Goal: Information Seeking & Learning: Learn about a topic

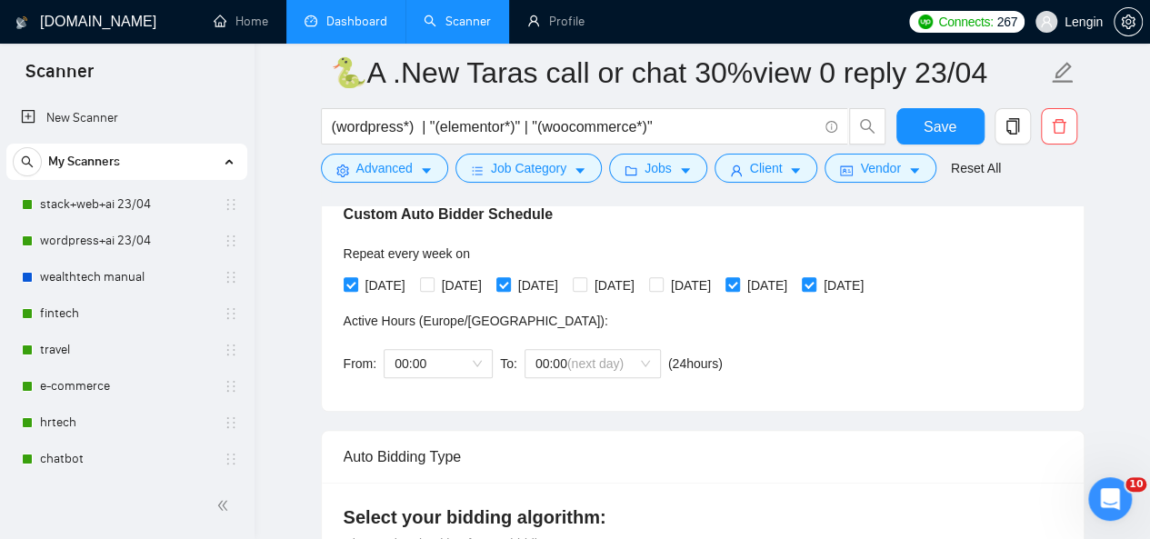
click at [356, 14] on link "Dashboard" at bounding box center [346, 21] width 83 height 15
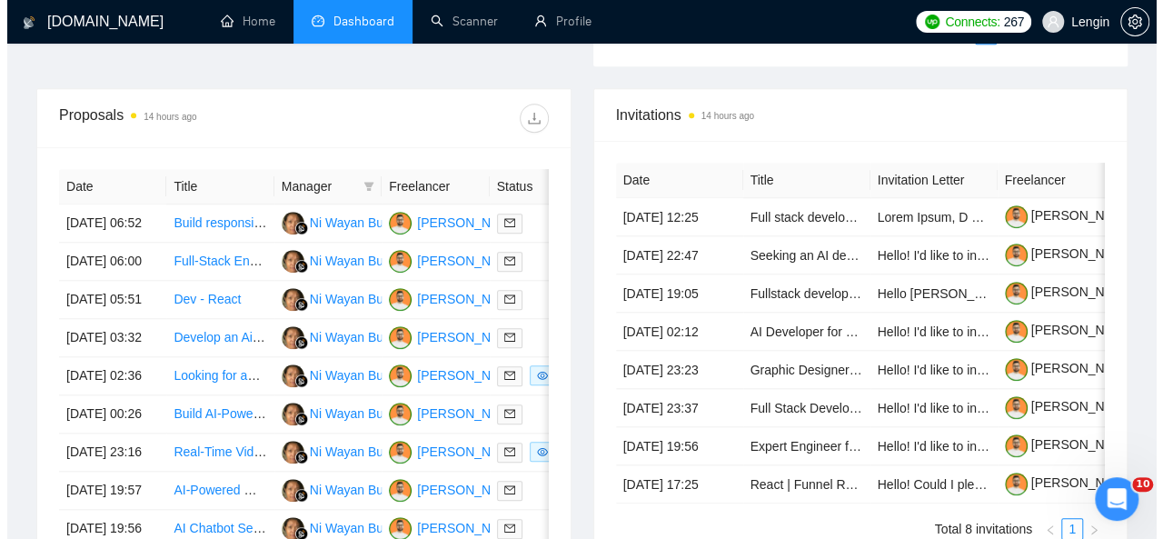
scroll to position [738, 0]
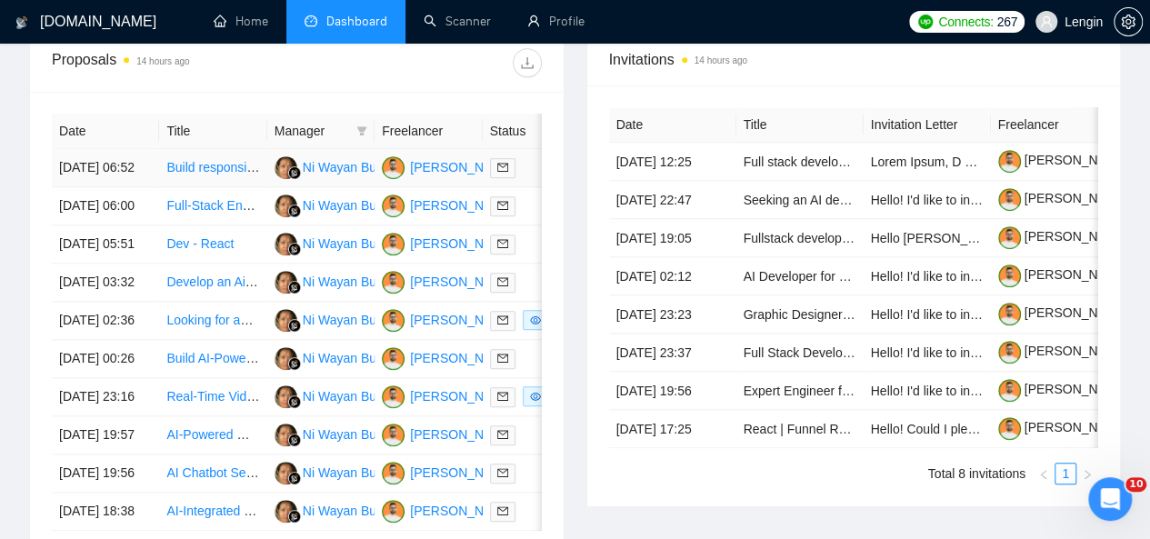
click at [251, 160] on td "Build responsive WordPress site with Booking/Payment functionality" at bounding box center [212, 168] width 107 height 38
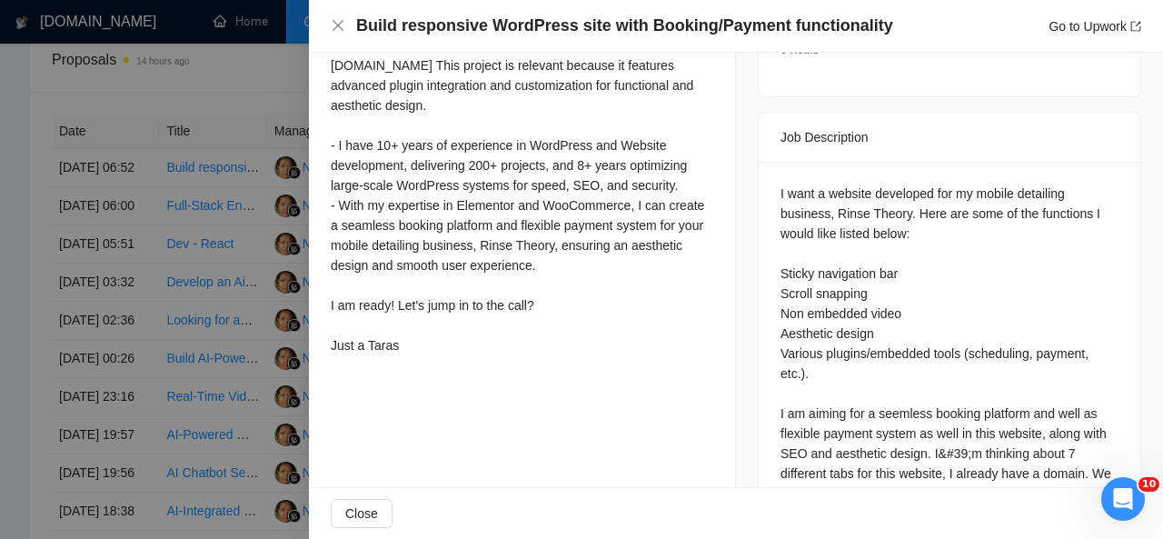
scroll to position [725, 0]
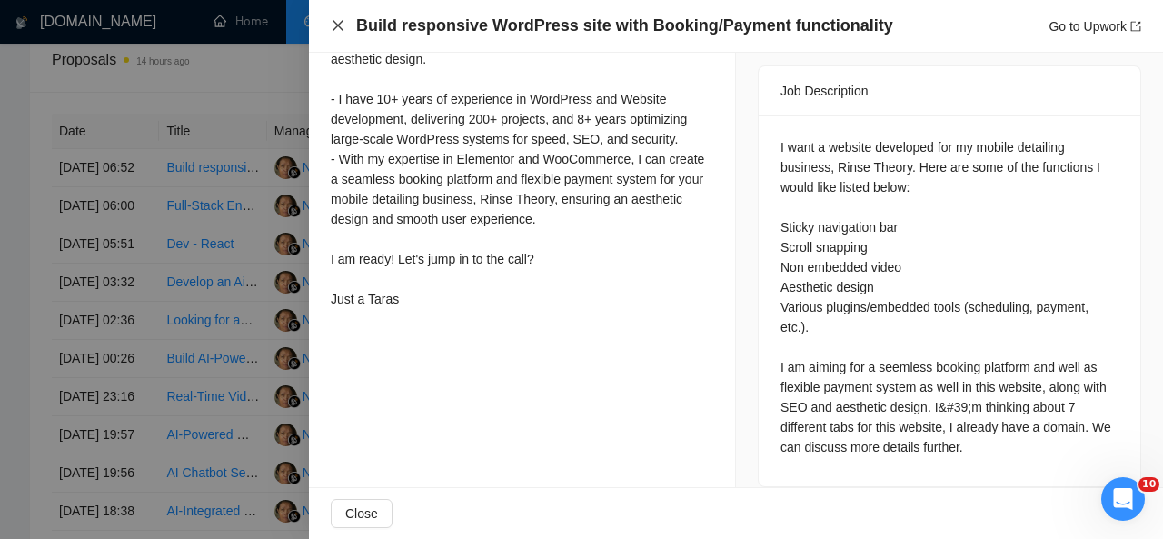
click at [344, 21] on icon "close" at bounding box center [338, 25] width 11 height 11
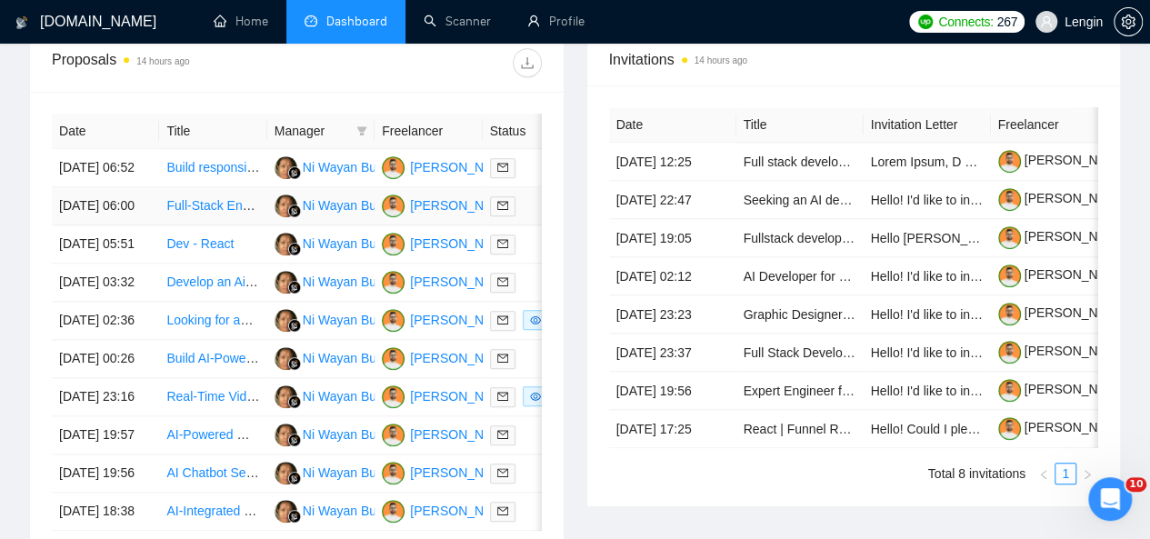
click at [234, 219] on td "Full-Stack Engineer" at bounding box center [212, 206] width 107 height 38
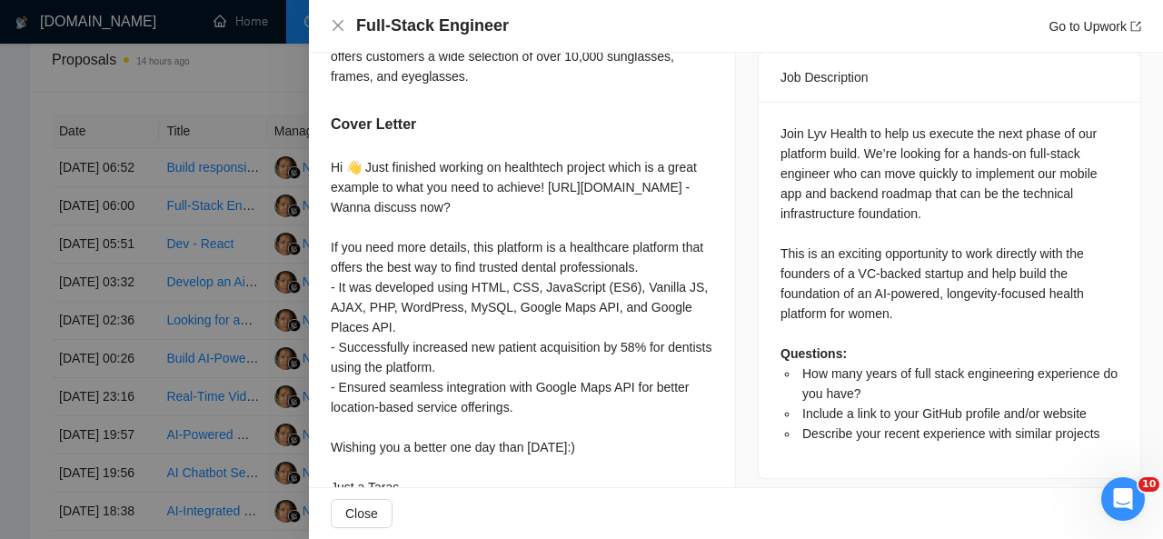
scroll to position [764, 0]
click at [338, 26] on icon "close" at bounding box center [338, 25] width 11 height 11
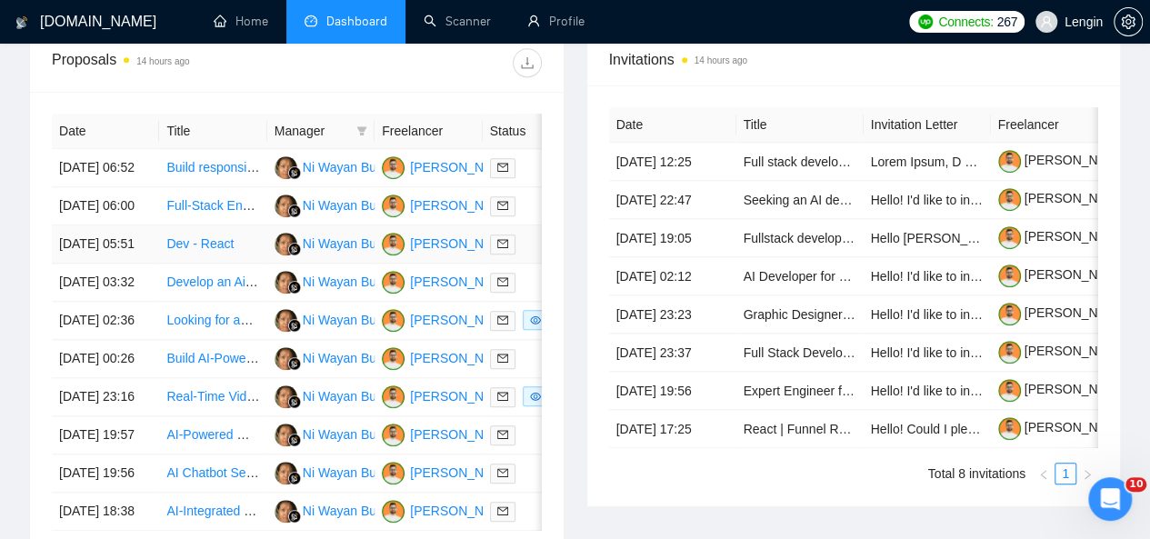
click at [229, 264] on td "Dev - React" at bounding box center [212, 244] width 107 height 38
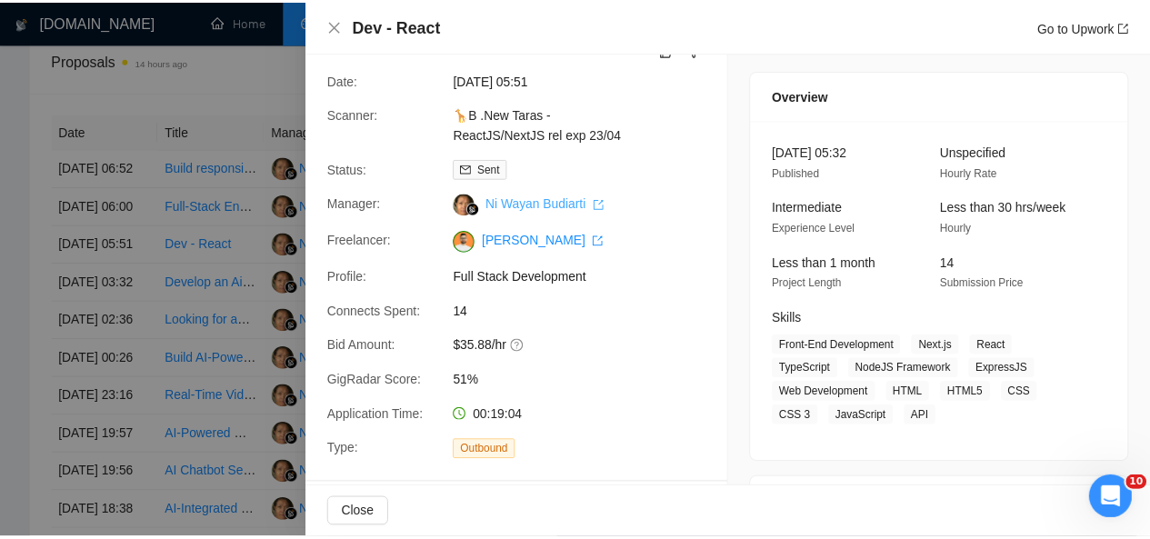
scroll to position [23, 0]
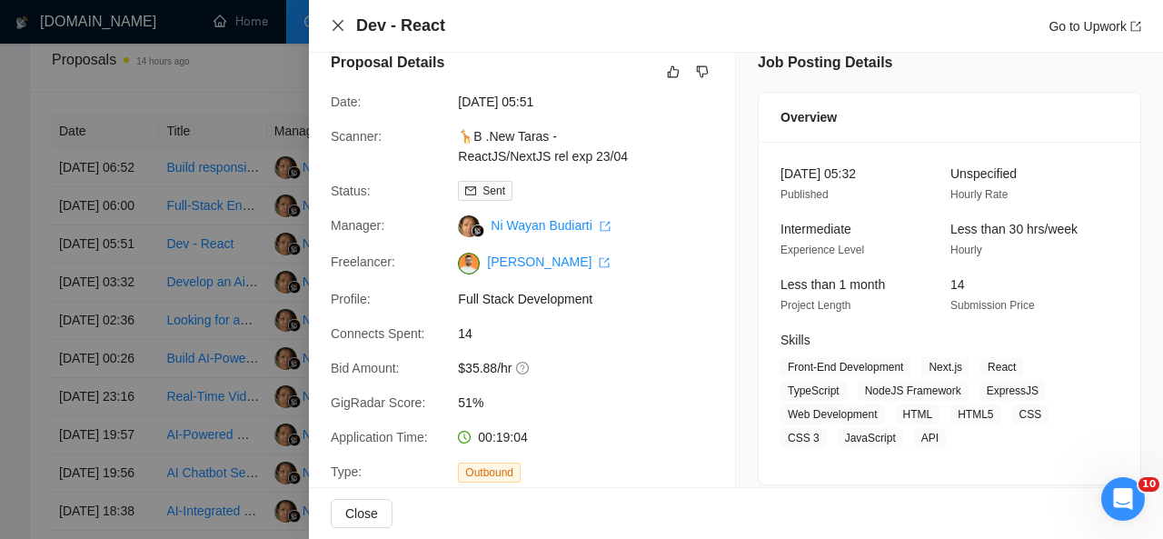
click at [338, 28] on icon "close" at bounding box center [338, 25] width 15 height 15
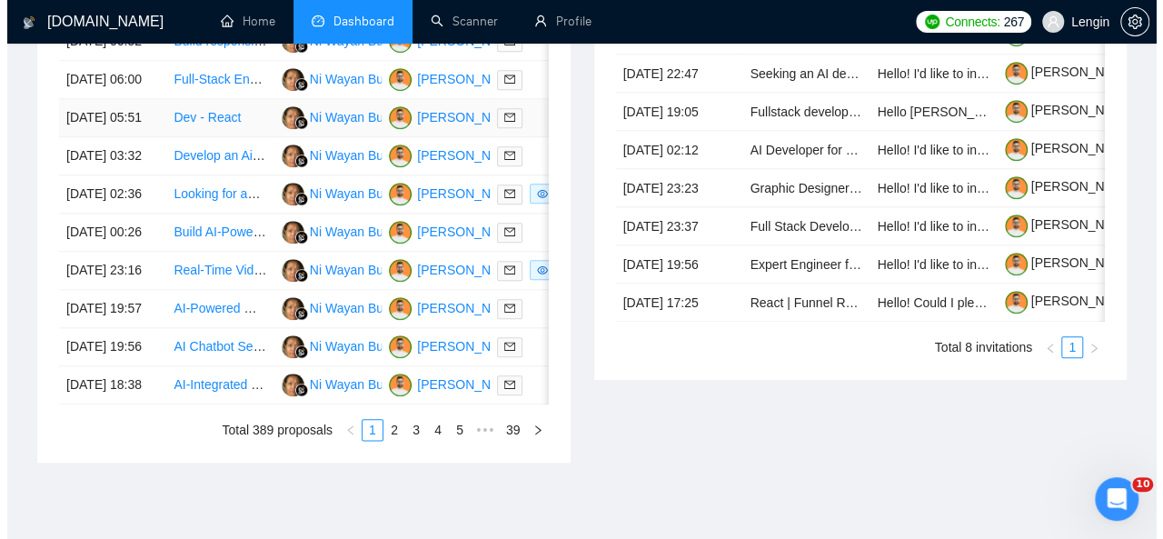
scroll to position [867, 0]
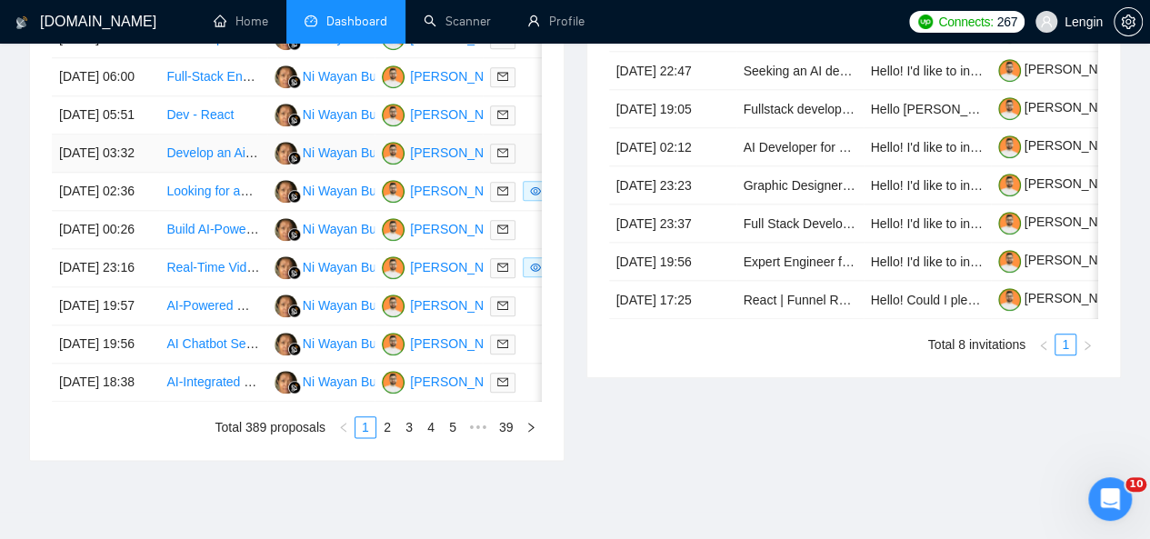
click at [245, 173] on td "Develop an Ai Chat Bot for a client" at bounding box center [212, 154] width 107 height 38
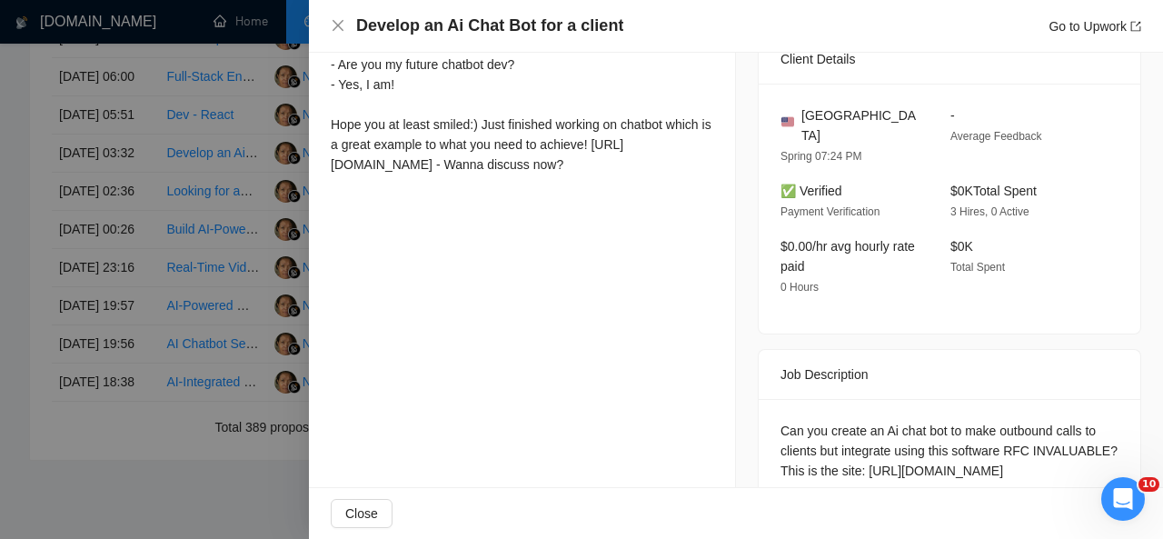
scroll to position [584, 0]
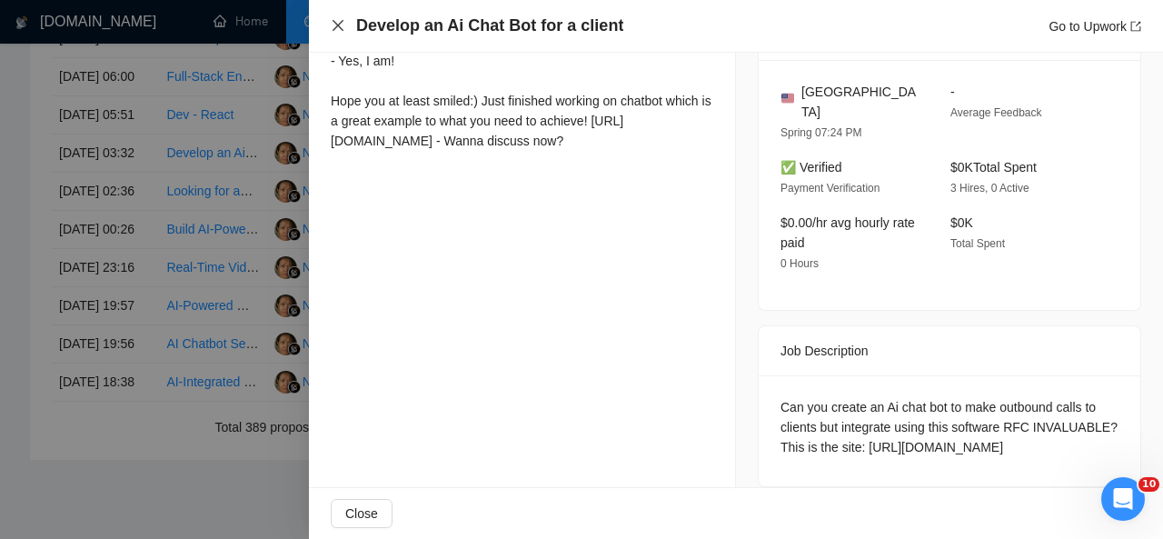
click at [337, 21] on icon "close" at bounding box center [338, 25] width 15 height 15
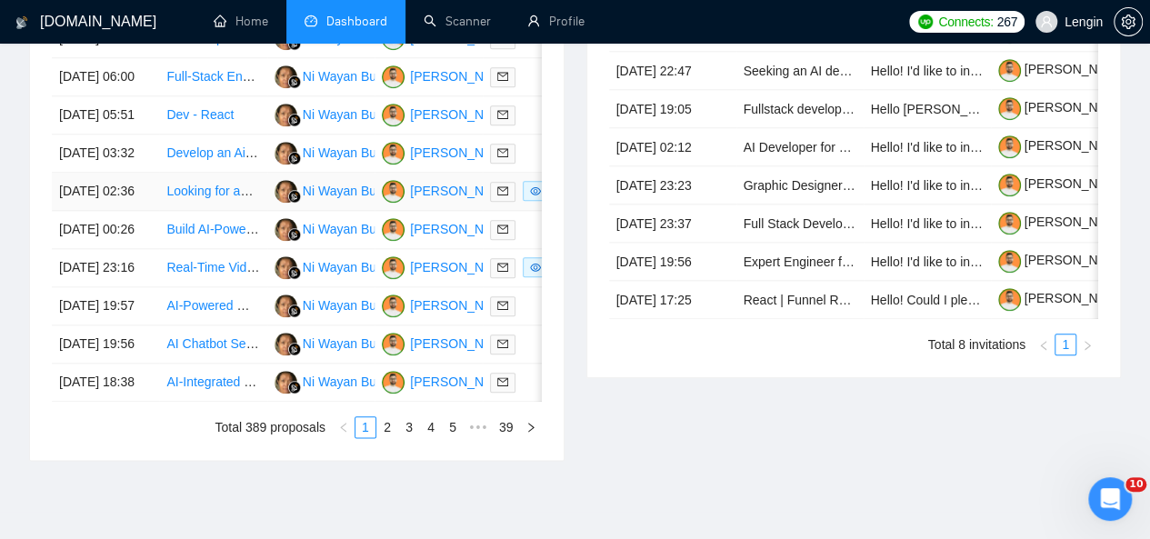
click at [201, 211] on td "Looking for an experienced full stack developer to build a Travel Insurance Com…" at bounding box center [212, 192] width 107 height 38
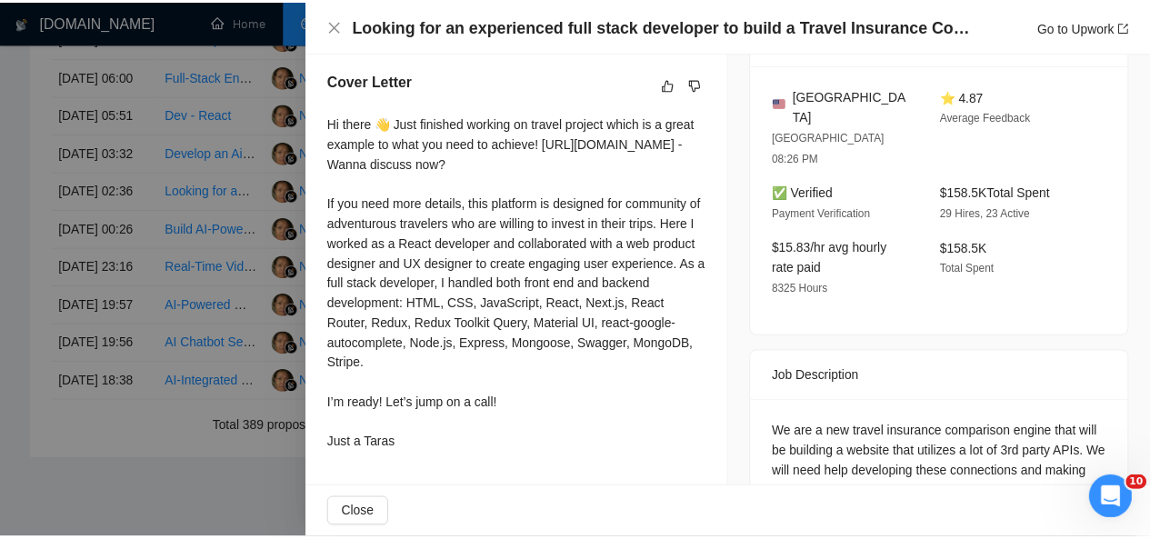
scroll to position [462, 0]
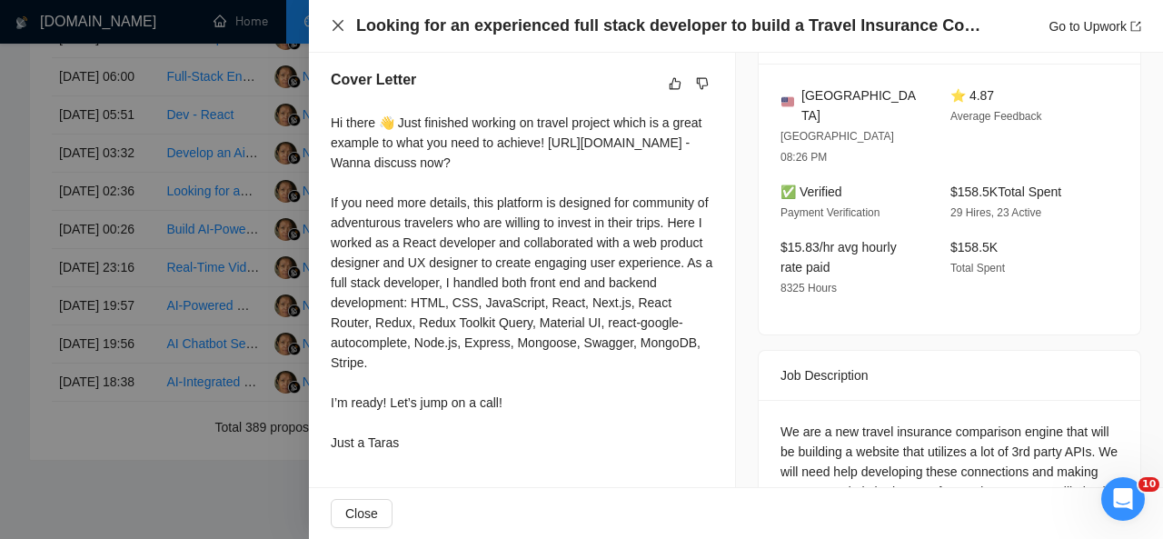
click at [340, 21] on icon "close" at bounding box center [338, 25] width 15 height 15
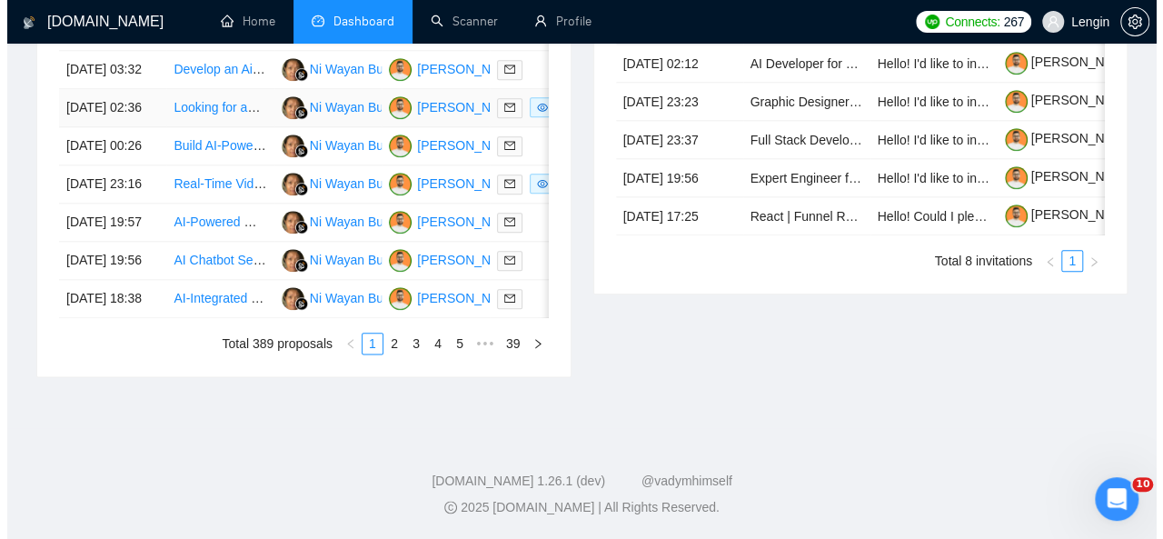
scroll to position [1033, 0]
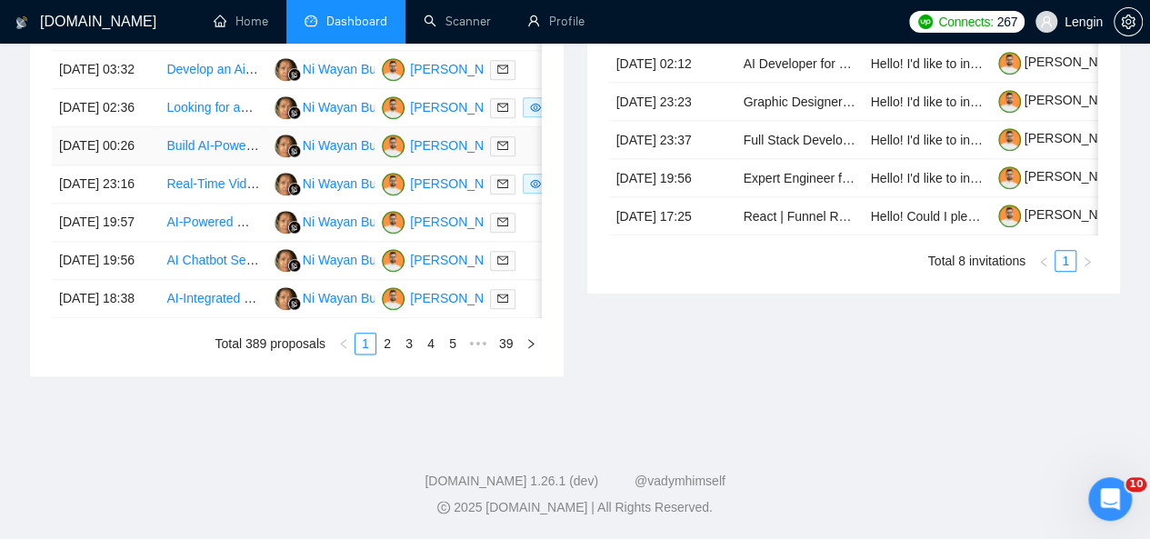
click at [244, 142] on td "Build AI-Powered Health &amp; Wellness App (React Native, Firebase, Stripe, Ope…" at bounding box center [212, 146] width 107 height 38
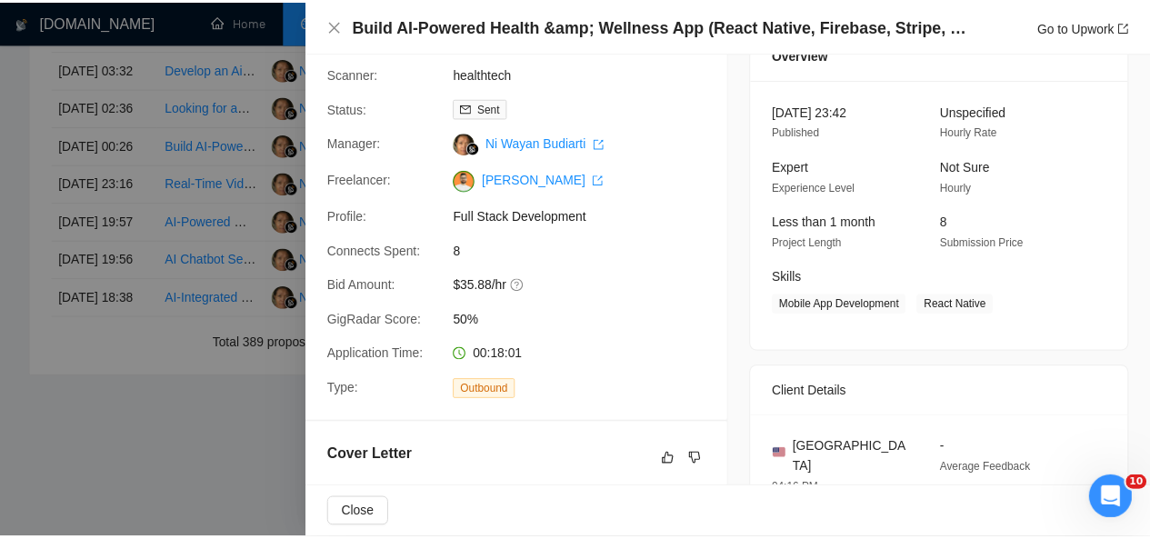
scroll to position [0, 0]
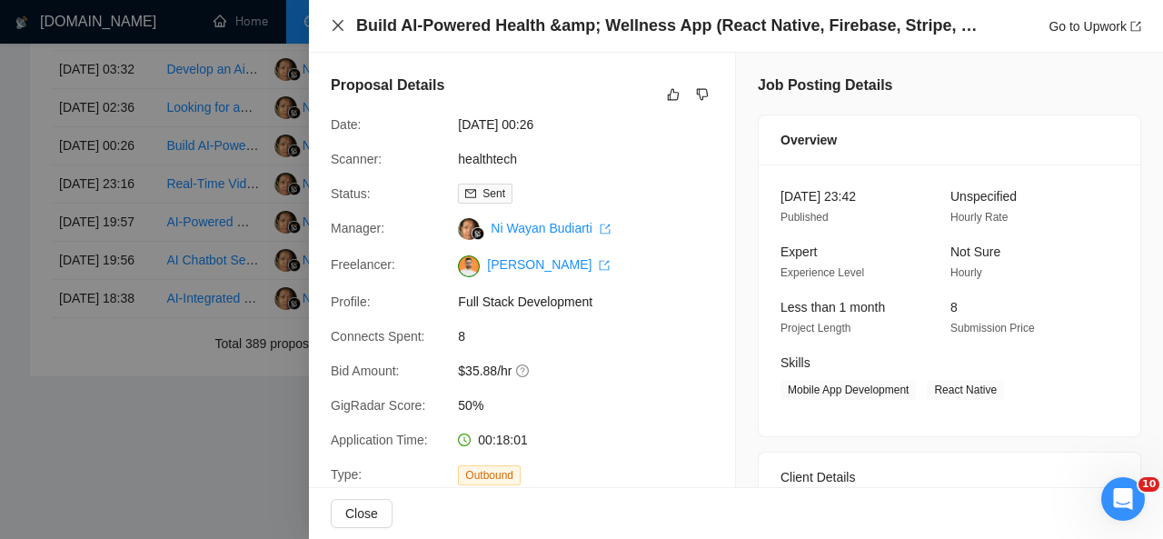
click at [338, 19] on icon "close" at bounding box center [338, 25] width 15 height 15
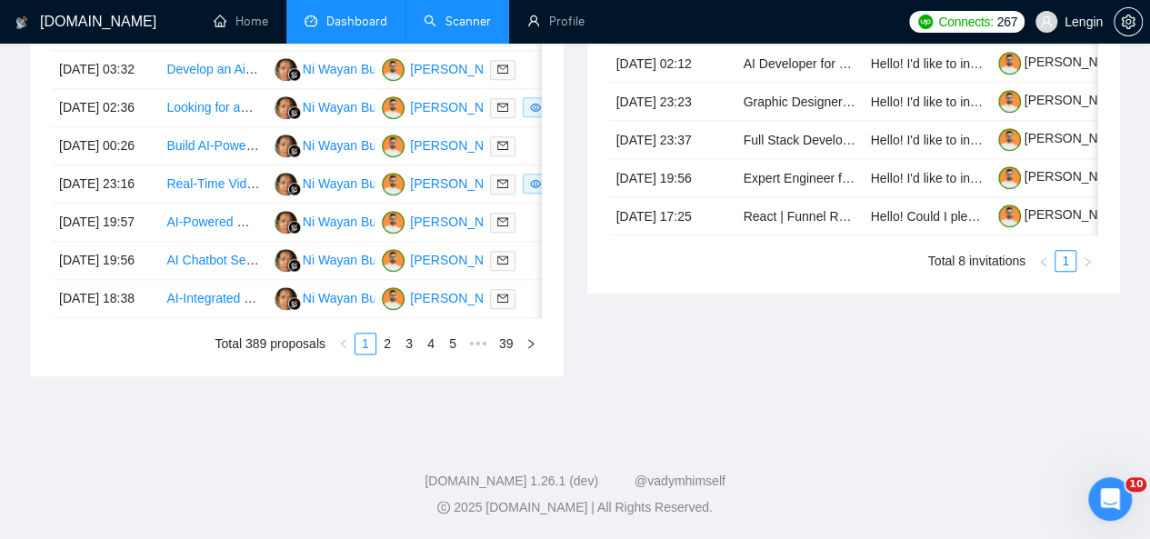
click at [434, 15] on link "Scanner" at bounding box center [457, 21] width 67 height 15
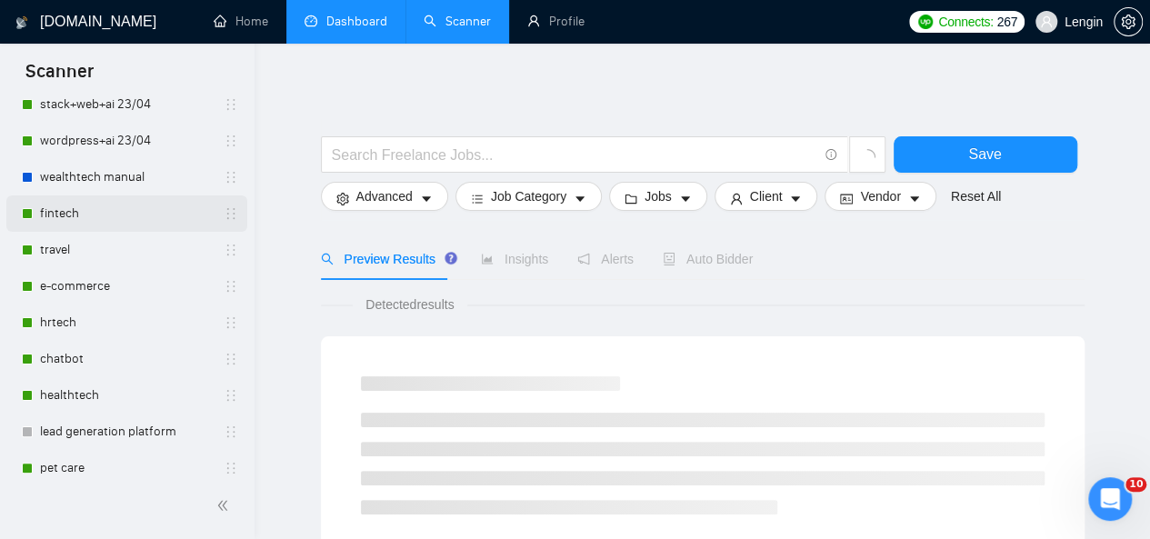
scroll to position [105, 0]
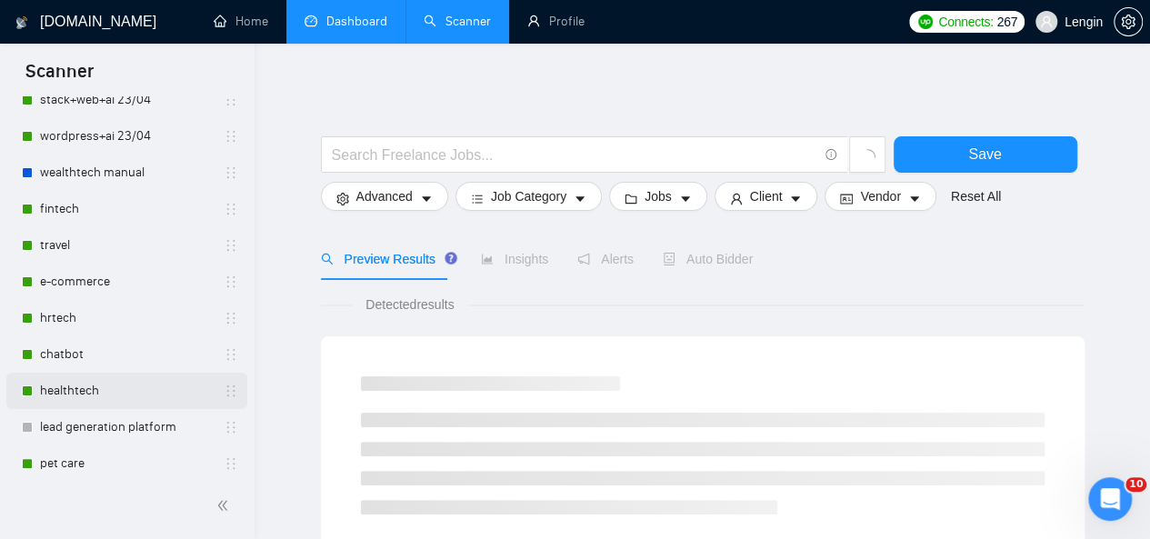
click at [73, 390] on link "healthtech" at bounding box center [126, 391] width 173 height 36
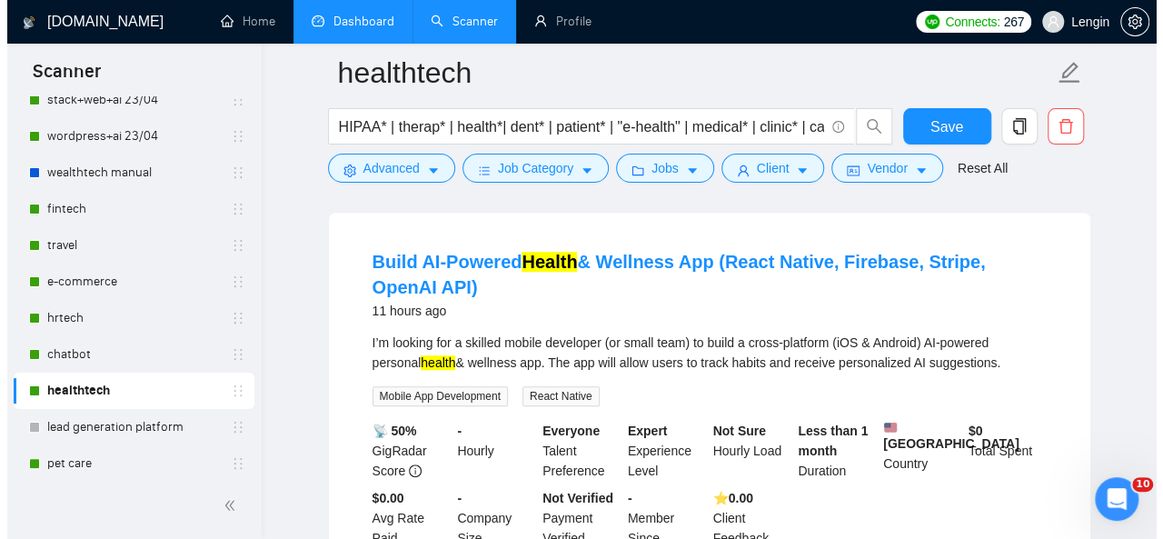
scroll to position [579, 0]
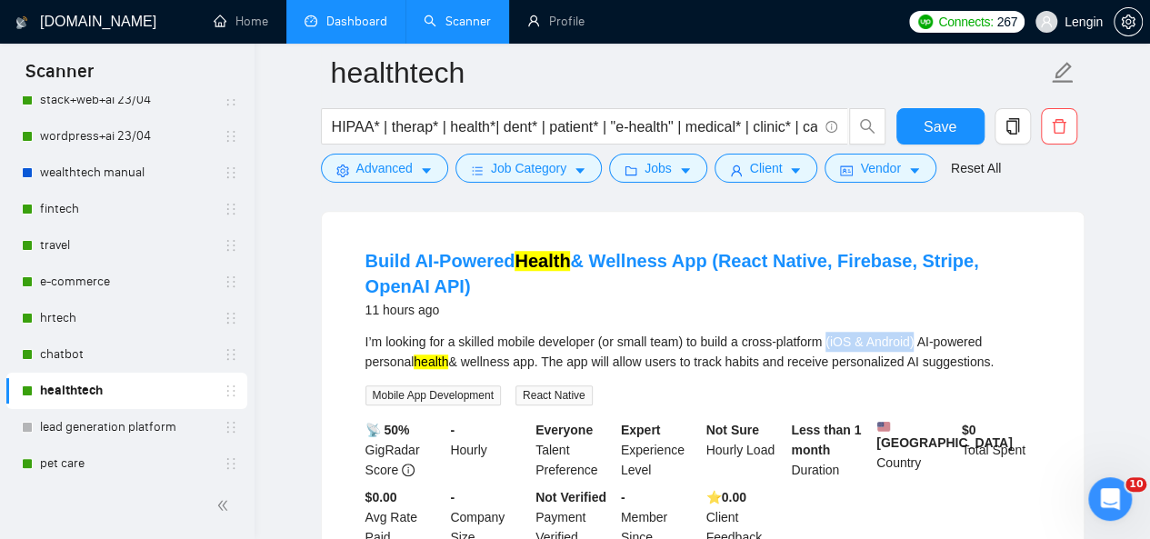
drag, startPoint x: 920, startPoint y: 330, endPoint x: 832, endPoint y: 328, distance: 88.2
click at [832, 332] on div "I’m looking for a skilled mobile developer (or small team) to build a cross-pla…" at bounding box center [702, 352] width 674 height 40
copy div "(iOS & Android)"
click at [414, 166] on button "Advanced" at bounding box center [384, 168] width 127 height 29
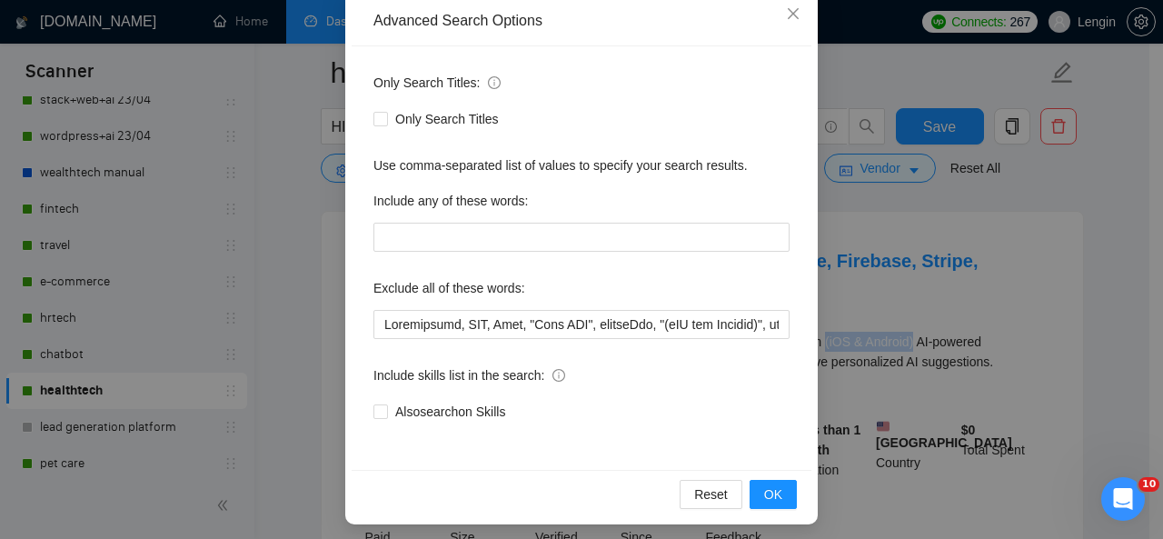
scroll to position [214, 0]
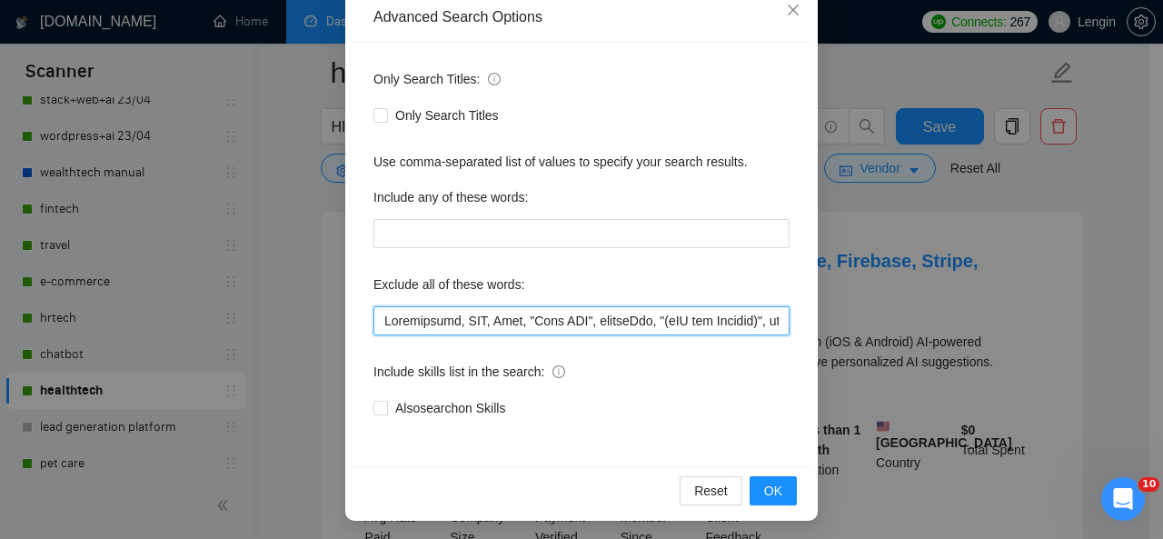
click at [377, 317] on input "text" at bounding box center [582, 320] width 416 height 29
click at [673, 323] on input "text" at bounding box center [582, 320] width 416 height 29
click at [380, 322] on input "text" at bounding box center [582, 320] width 416 height 29
paste input "(iOS & Android)"
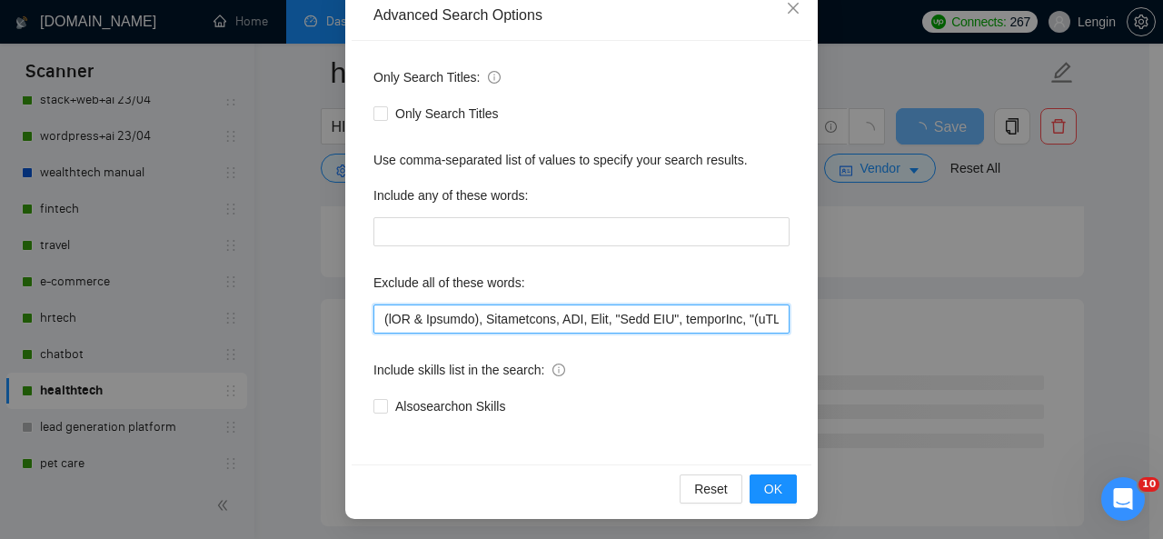
scroll to position [216, 0]
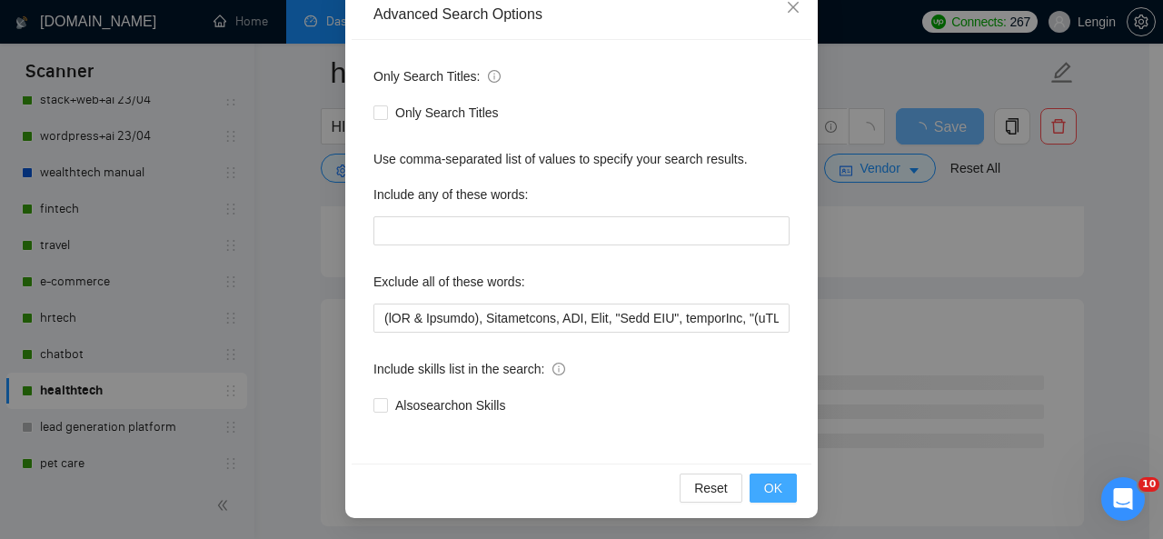
click at [765, 486] on span "OK" at bounding box center [773, 488] width 18 height 20
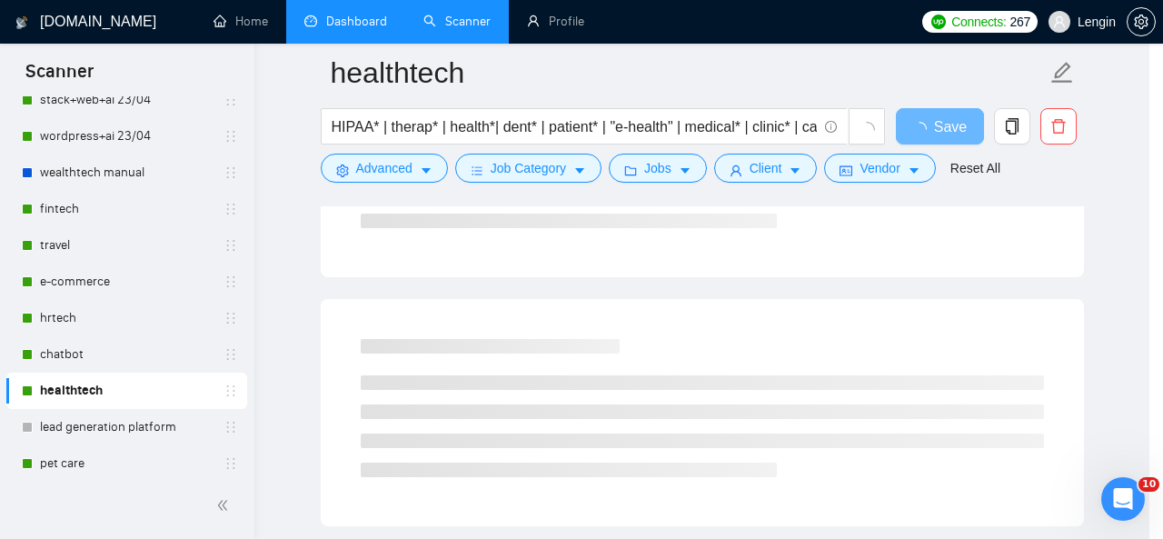
scroll to position [125, 0]
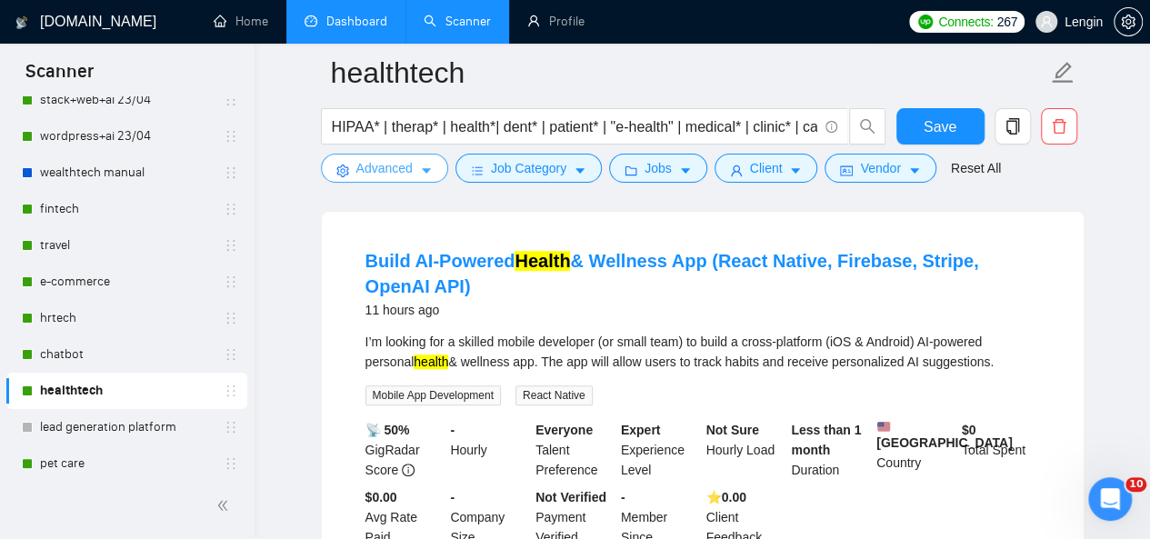
click at [420, 169] on icon "caret-down" at bounding box center [426, 171] width 13 height 13
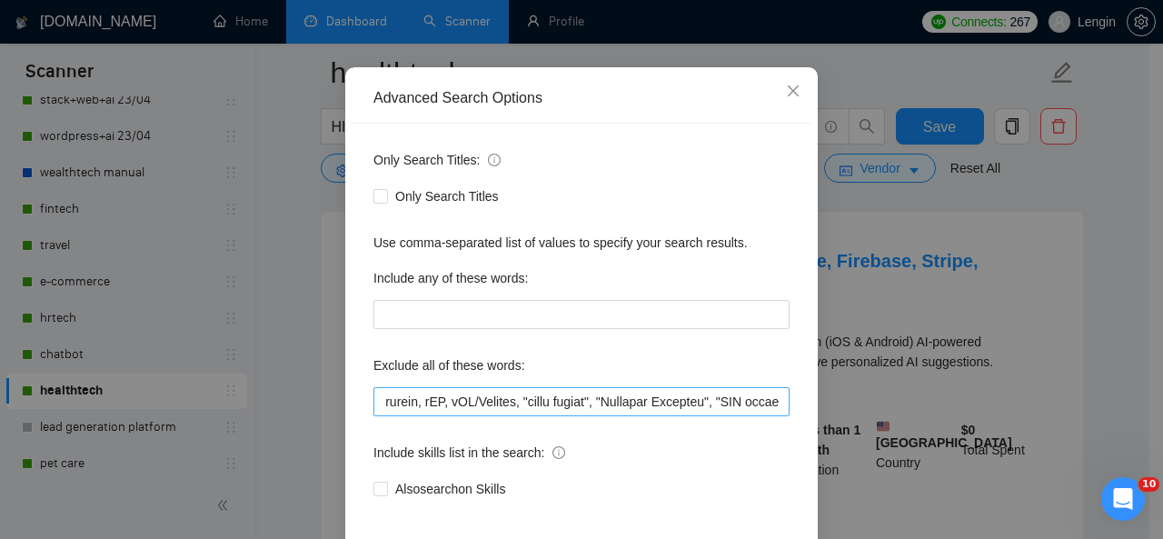
scroll to position [0, 932]
click at [787, 89] on icon "close" at bounding box center [793, 91] width 15 height 15
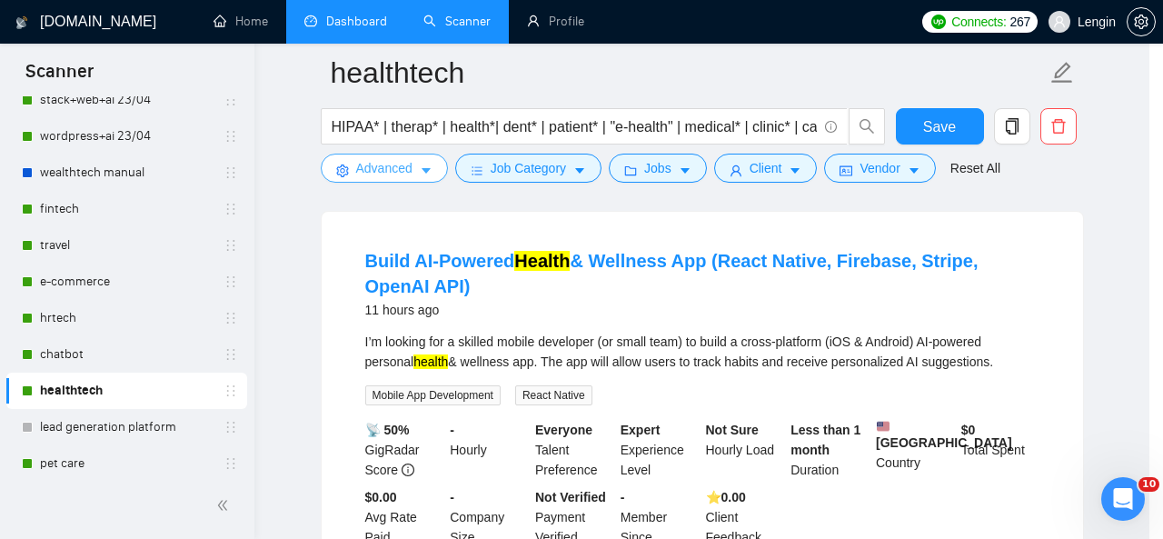
scroll to position [0, 0]
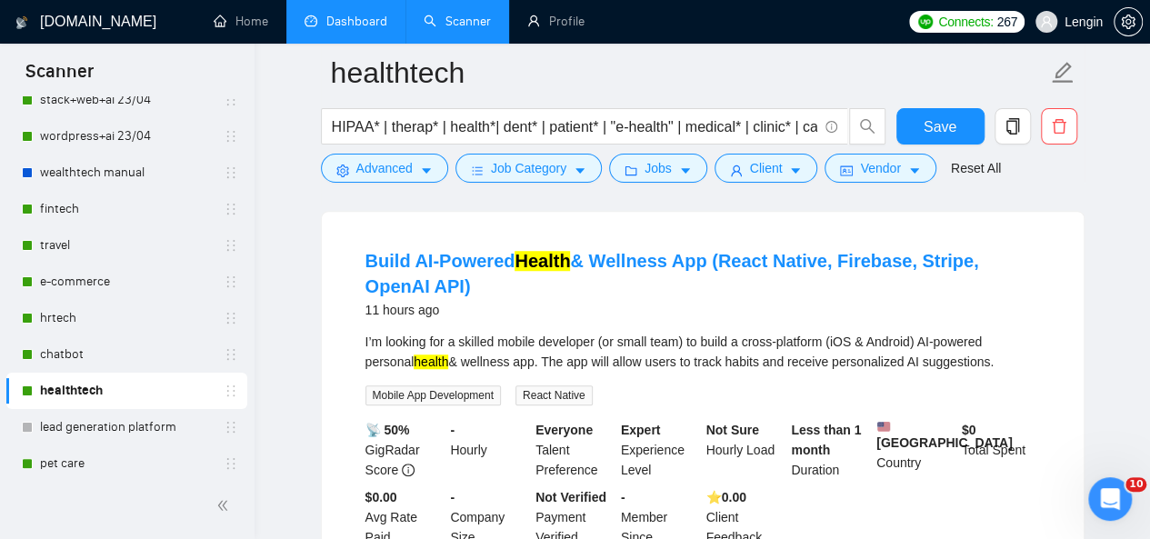
drag, startPoint x: 333, startPoint y: 239, endPoint x: 444, endPoint y: 276, distance: 117.0
click at [444, 276] on div "Build AI-Powered Health & Wellness App (React Native, Firebase, Stripe, OpenAI …" at bounding box center [703, 398] width 762 height 372
copy link "Build AI-Powered Health & Wellness App (React Native, Firebase, Stripe, OpenAI …"
click at [386, 170] on span "Advanced" at bounding box center [384, 168] width 56 height 20
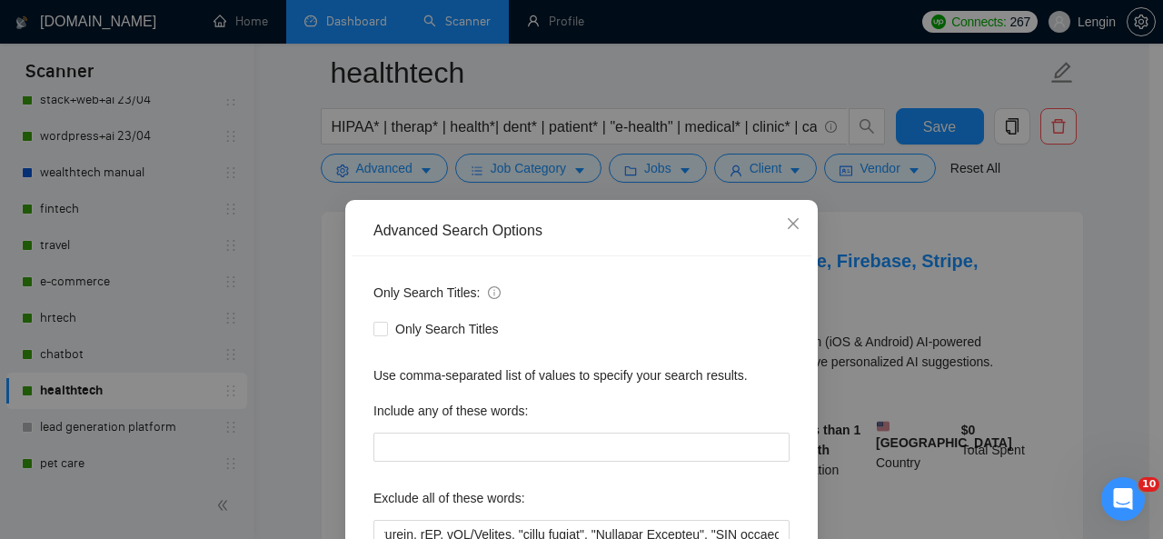
scroll to position [147, 0]
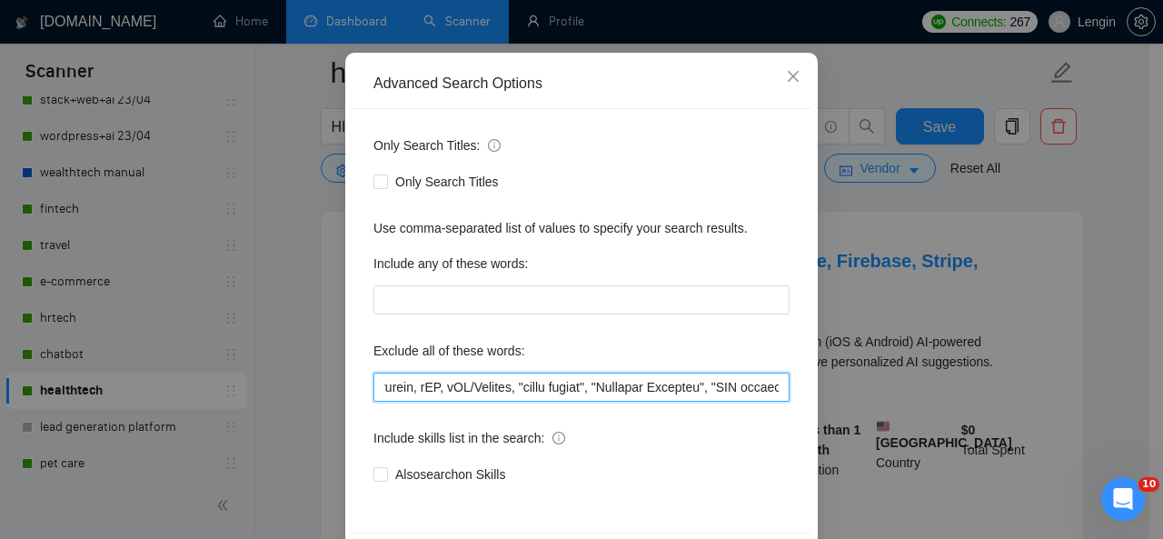
click at [433, 390] on input "text" at bounding box center [582, 387] width 416 height 29
click at [374, 386] on input "text" at bounding box center [582, 387] width 416 height 29
paste input "React Native"
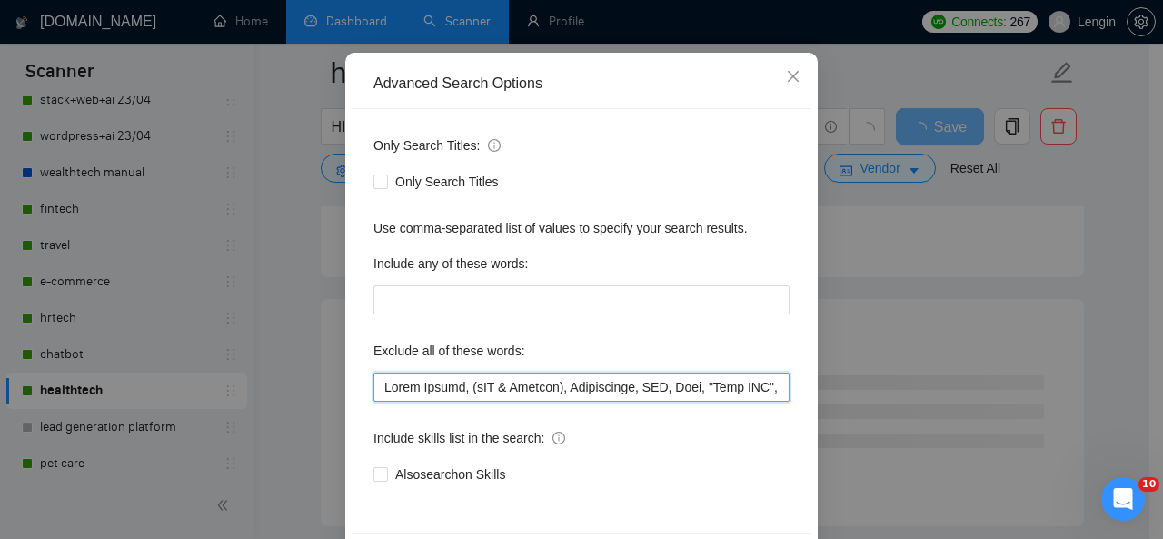
scroll to position [216, 0]
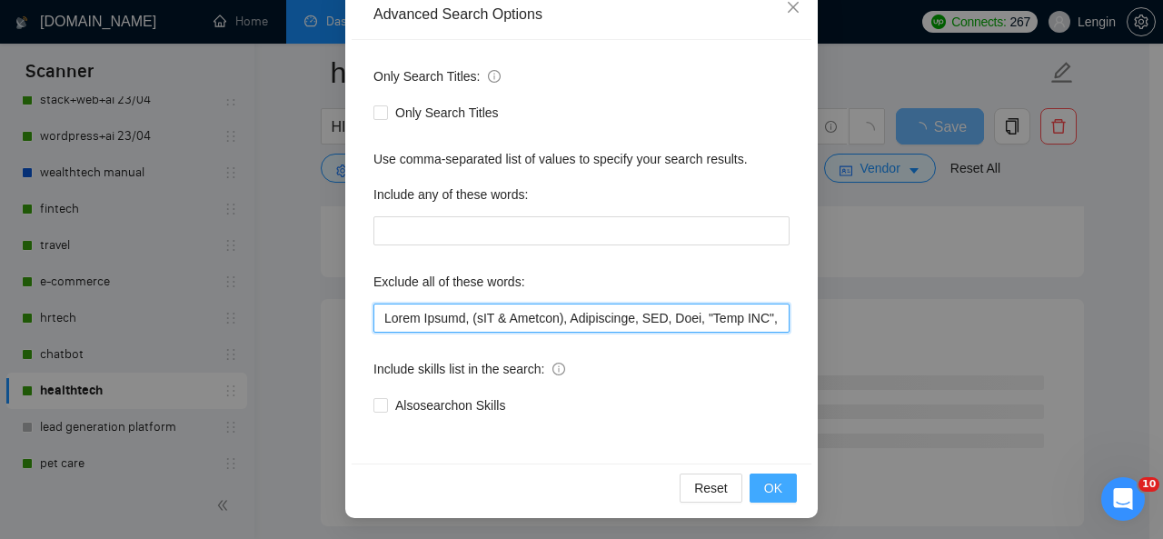
type input "Lorem Ipsumd, (sIT & Ametcon), Adipiscinge, SED, Doei, "Temp INC", utlaboRee, "…"
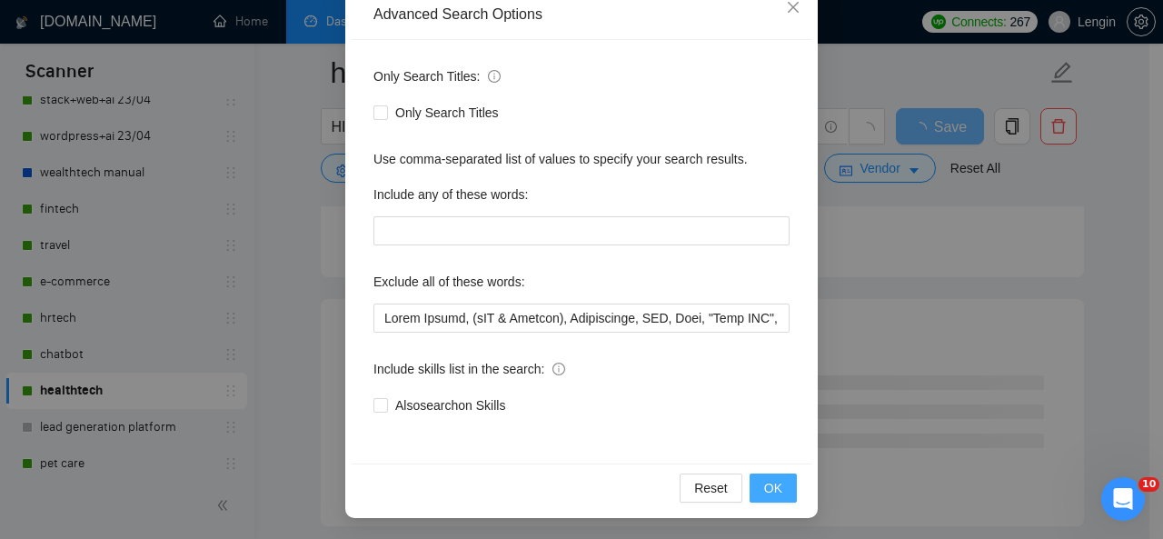
click at [767, 488] on span "OK" at bounding box center [773, 488] width 18 height 20
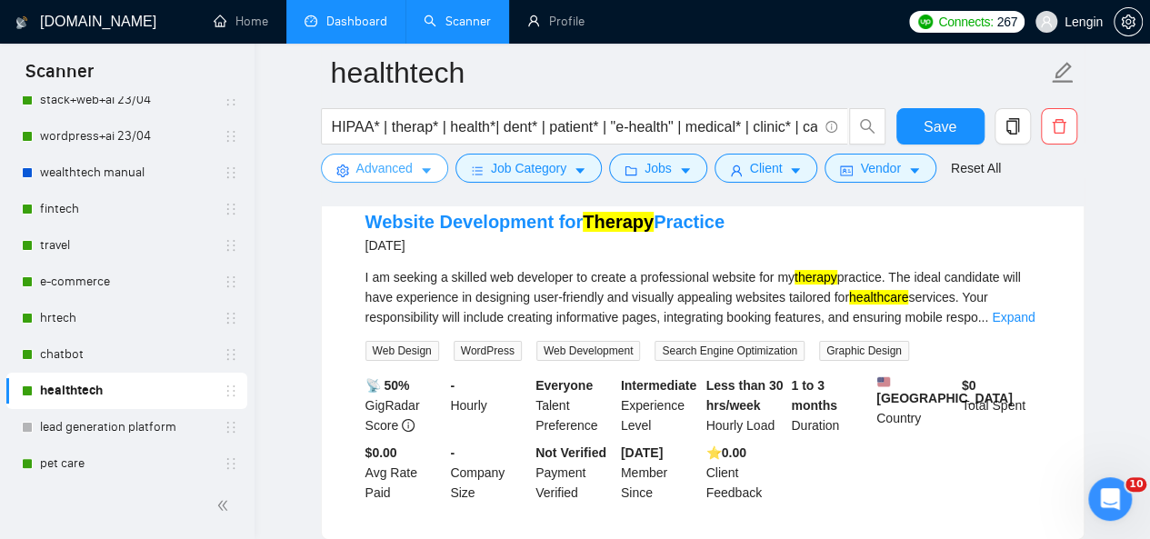
scroll to position [3403, 0]
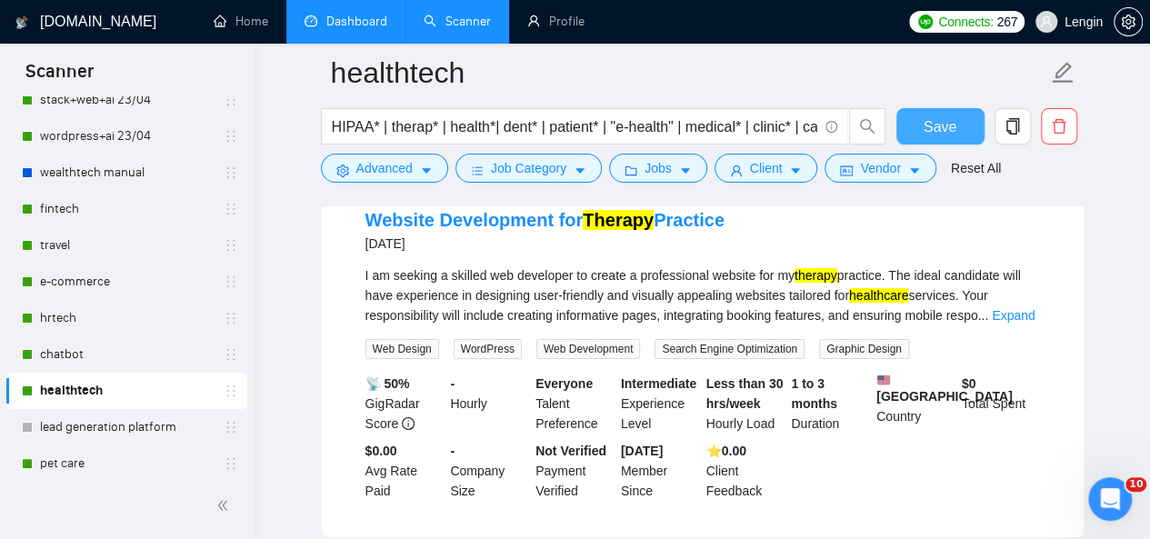
click at [953, 125] on span "Save" at bounding box center [940, 126] width 33 height 23
click at [360, 22] on link "Dashboard" at bounding box center [346, 21] width 83 height 15
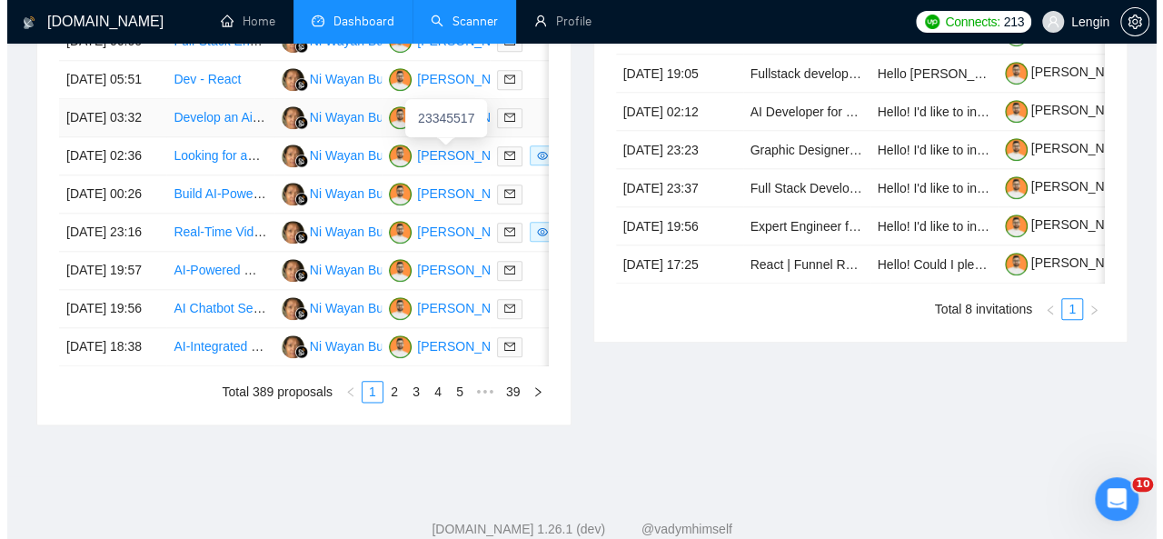
scroll to position [981, 0]
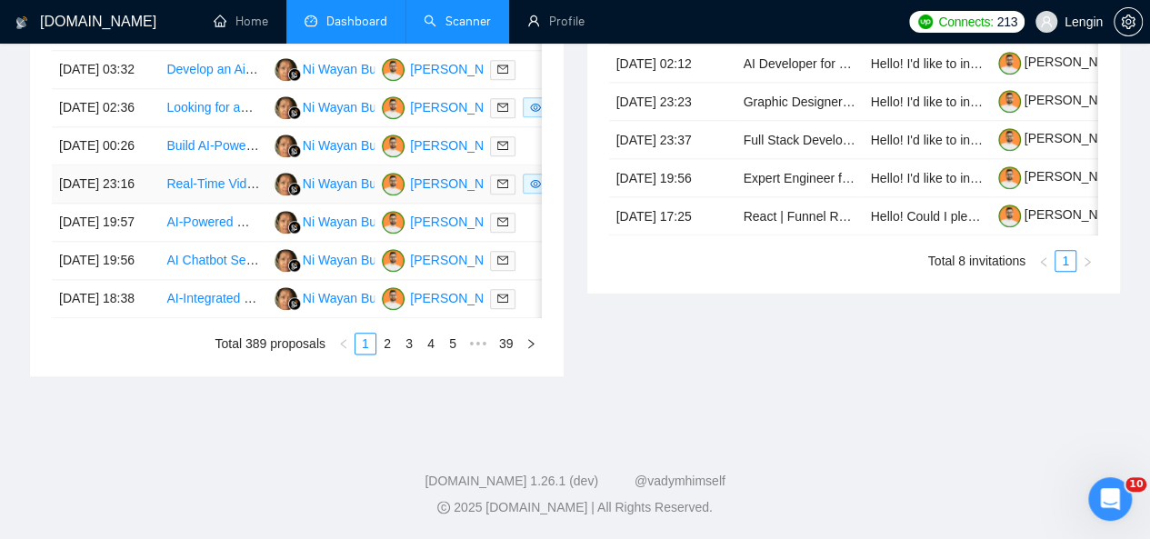
click at [232, 204] on td "Real-Time Video &amp; Audio Stream Processing- Object Removal, Reconstruction, …" at bounding box center [212, 184] width 107 height 38
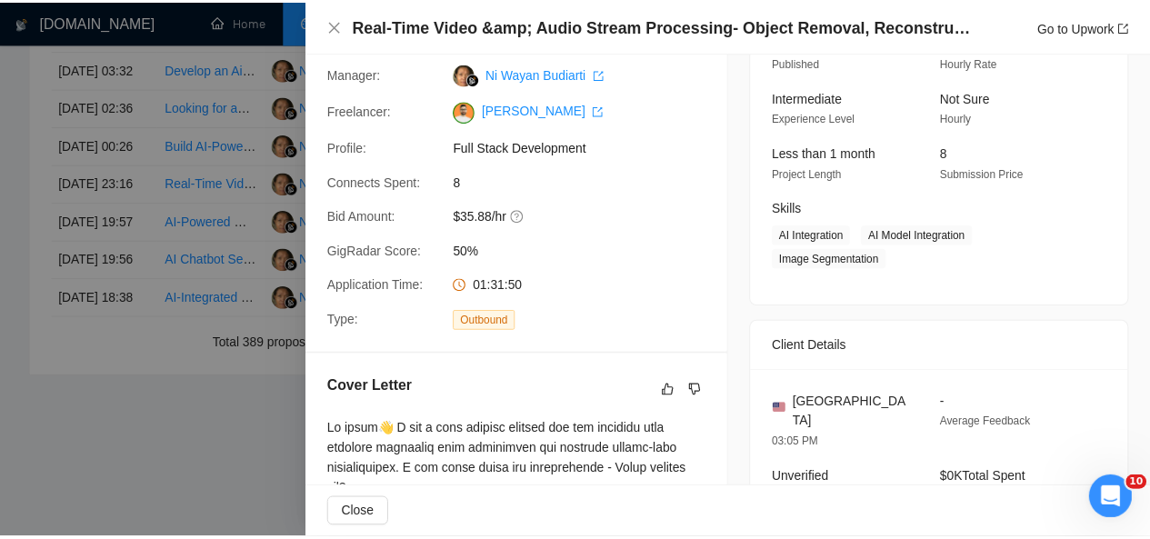
scroll to position [0, 0]
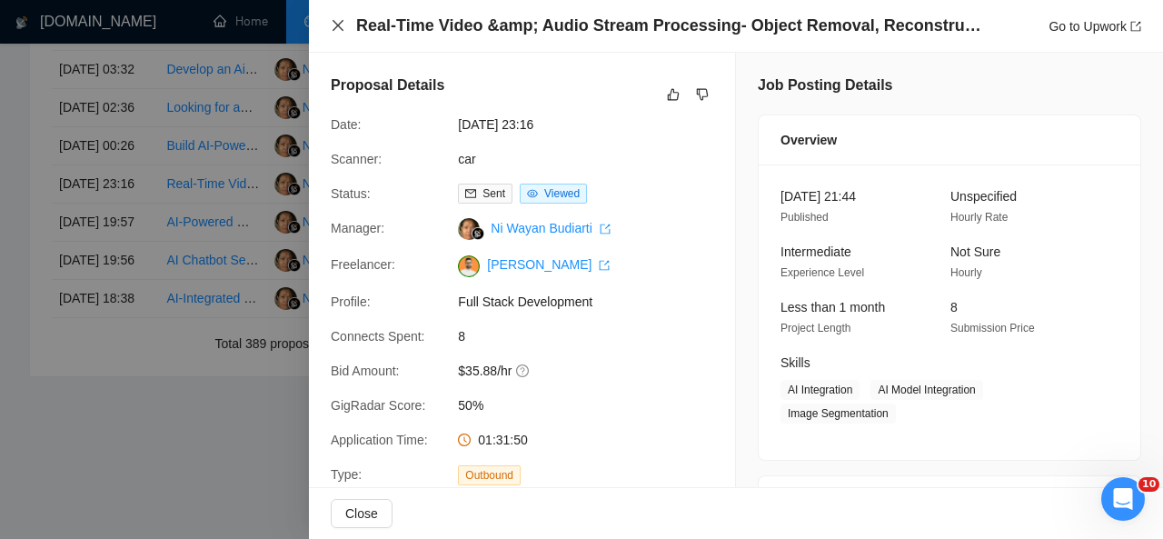
click at [336, 25] on icon "close" at bounding box center [338, 25] width 11 height 11
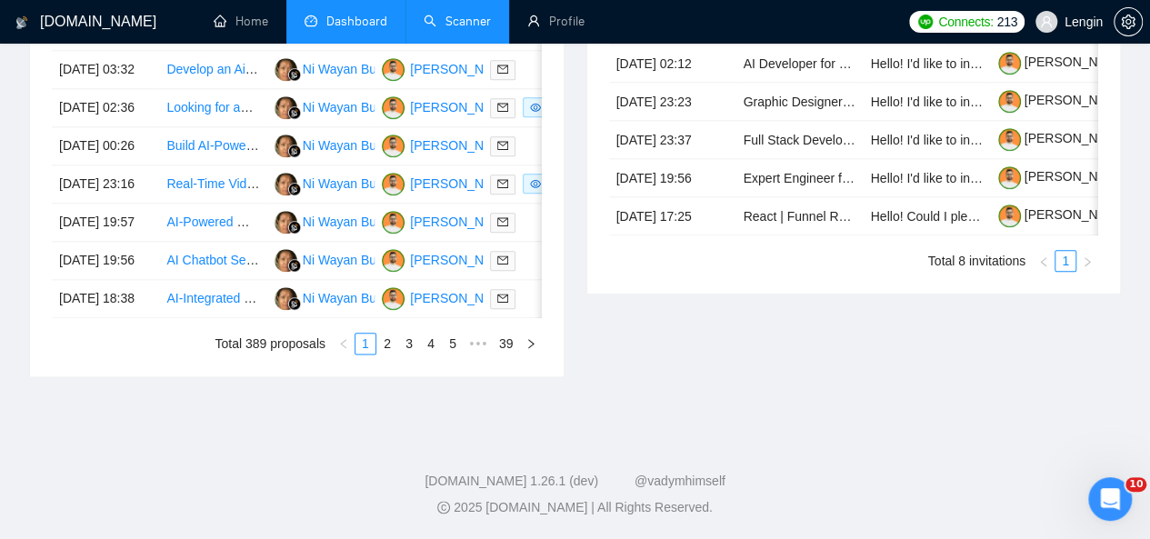
click at [424, 22] on link "Scanner" at bounding box center [457, 21] width 67 height 15
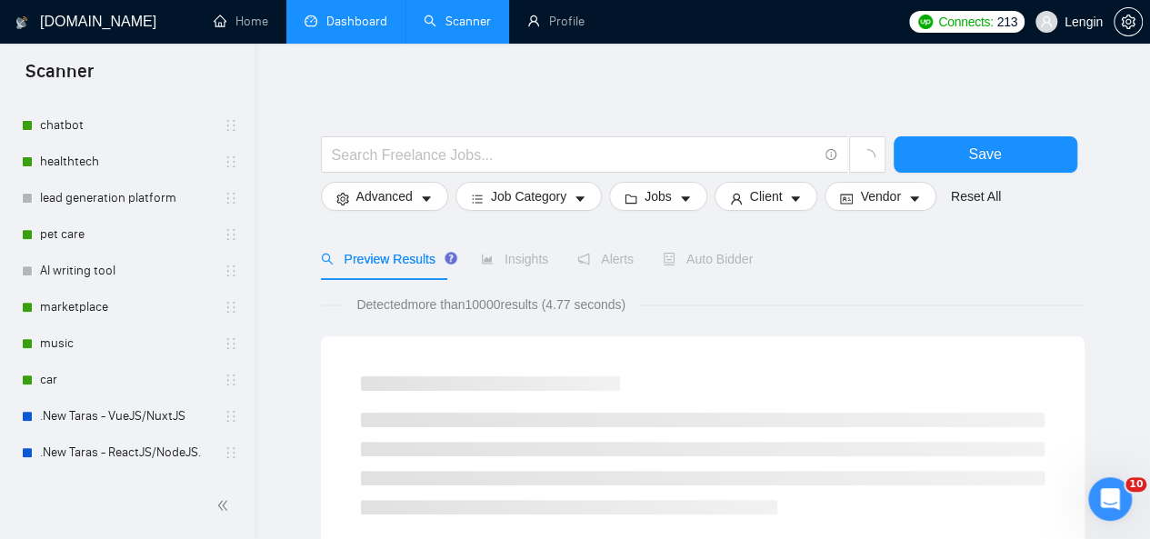
scroll to position [335, 0]
click at [105, 384] on link "car" at bounding box center [126, 378] width 173 height 36
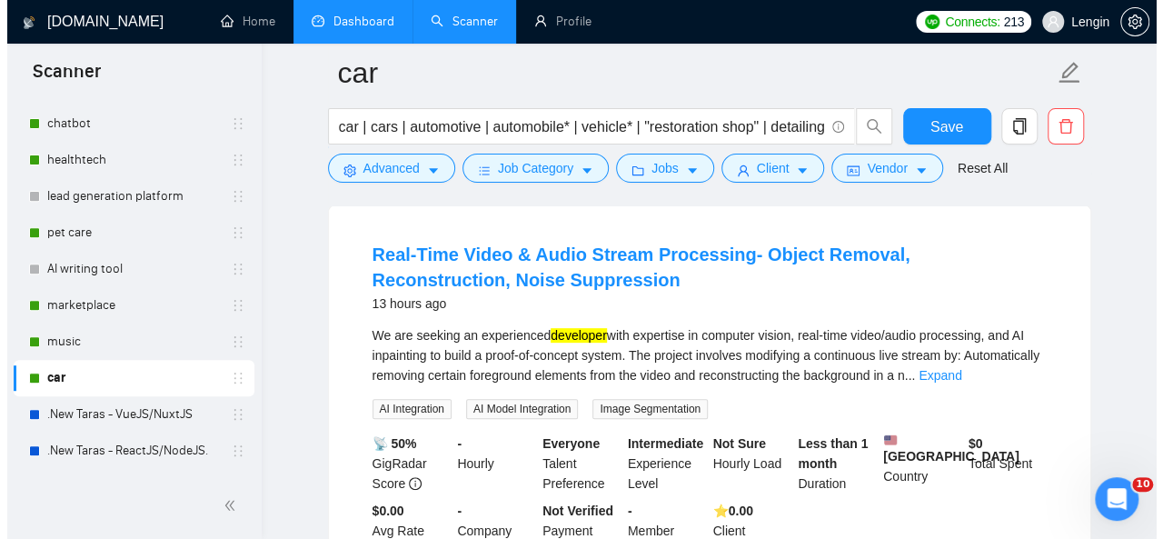
scroll to position [175, 0]
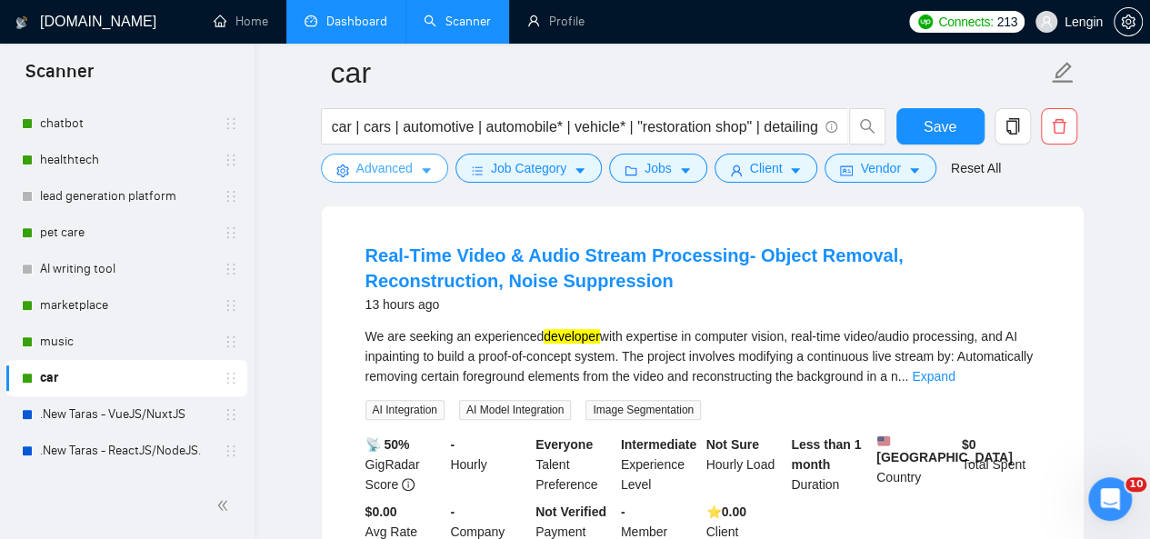
click at [410, 170] on span "Advanced" at bounding box center [384, 168] width 56 height 20
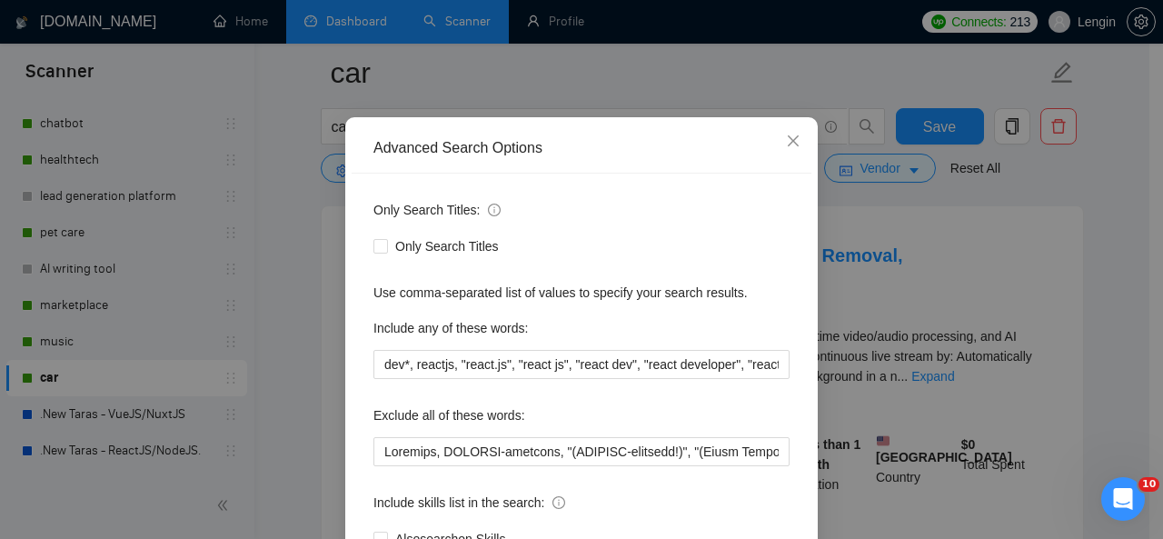
scroll to position [89, 0]
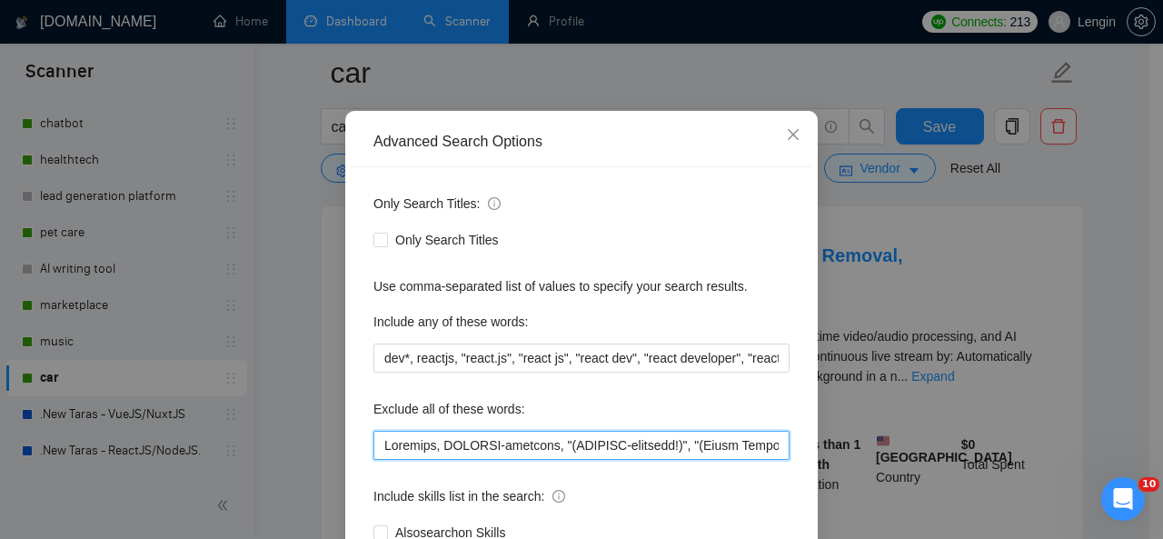
click at [374, 446] on input "text" at bounding box center [582, 445] width 416 height 29
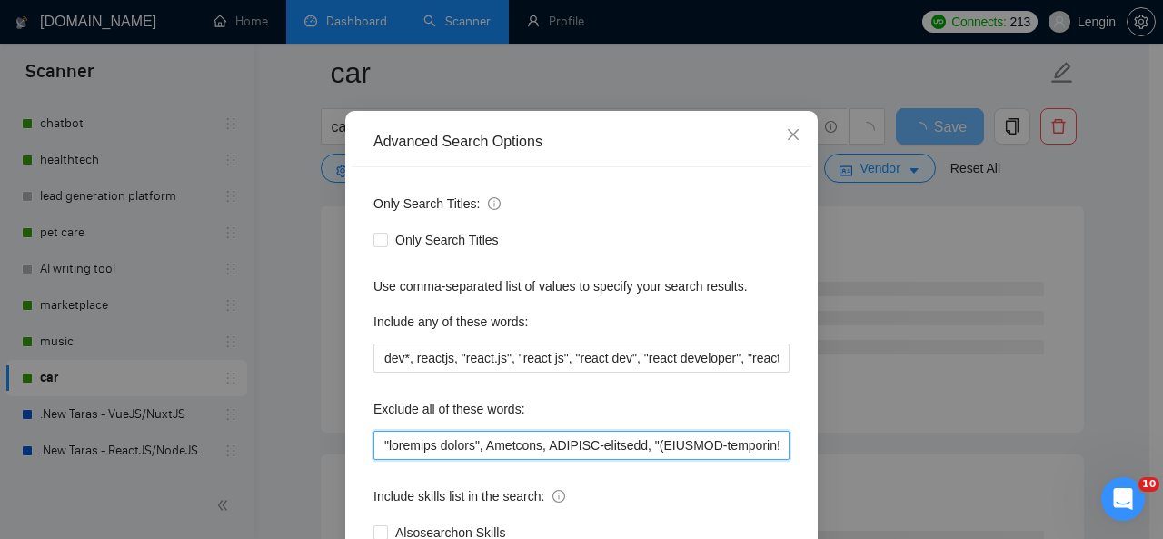
scroll to position [216, 0]
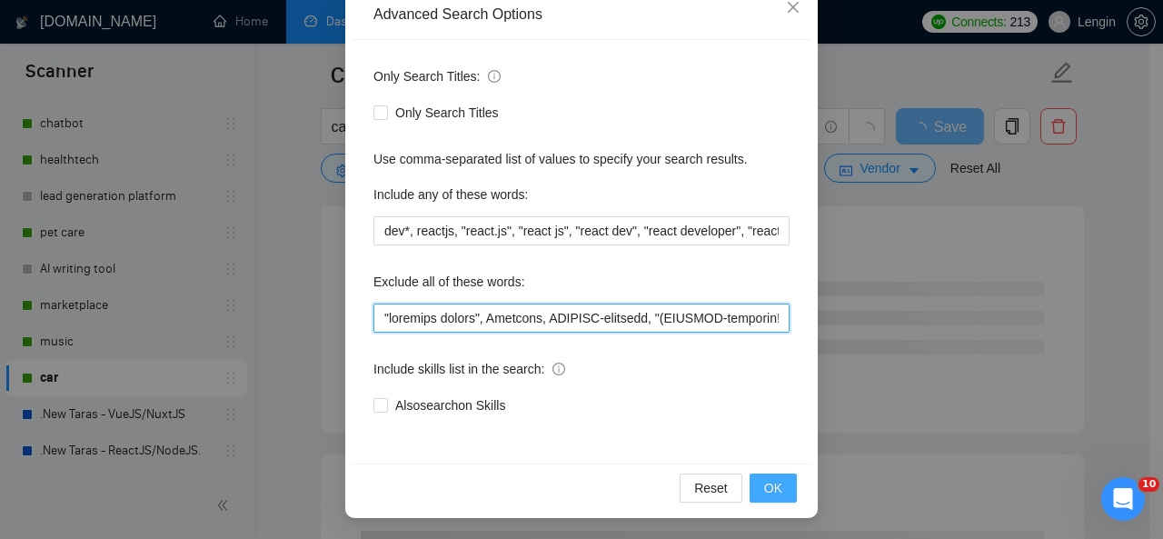
type input ""loremips dolors", Ametcons, ADIPISC-elitsedd, "(EIUSMOD-temporin!)", "(Utlab E…"
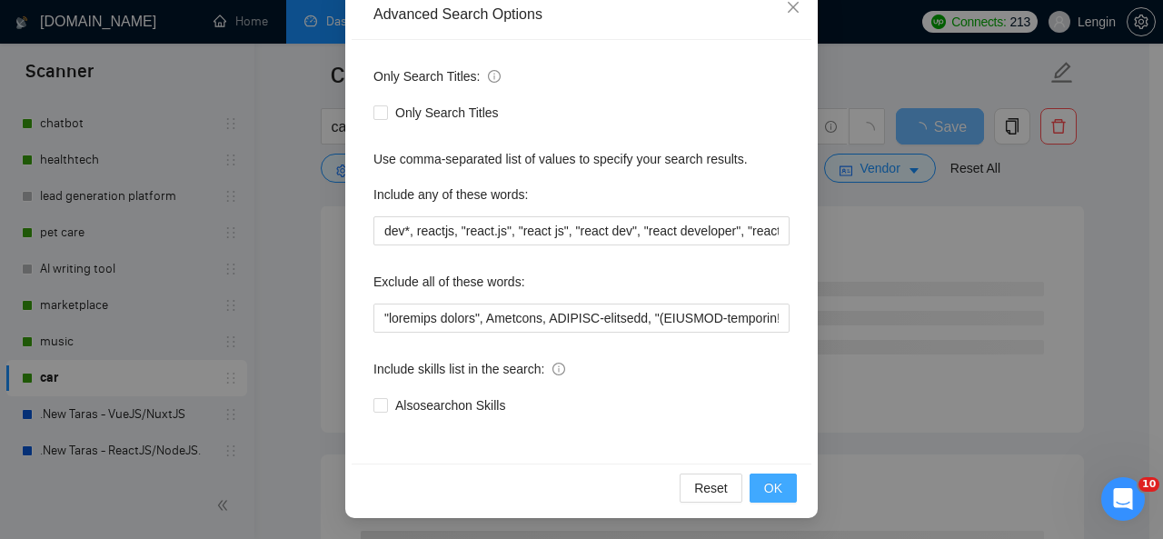
click at [774, 484] on span "OK" at bounding box center [773, 488] width 18 height 20
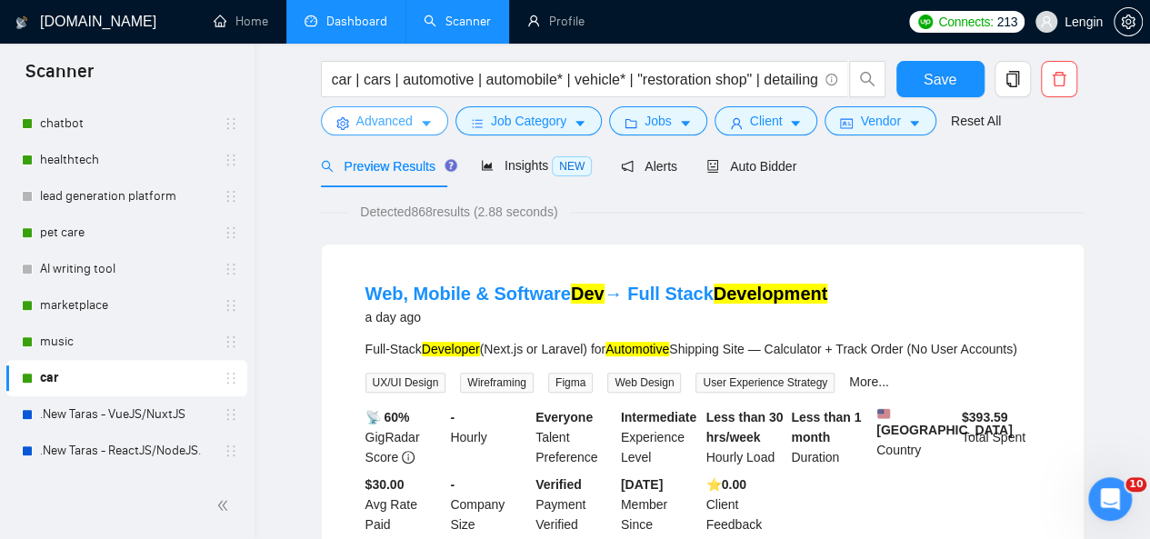
scroll to position [0, 0]
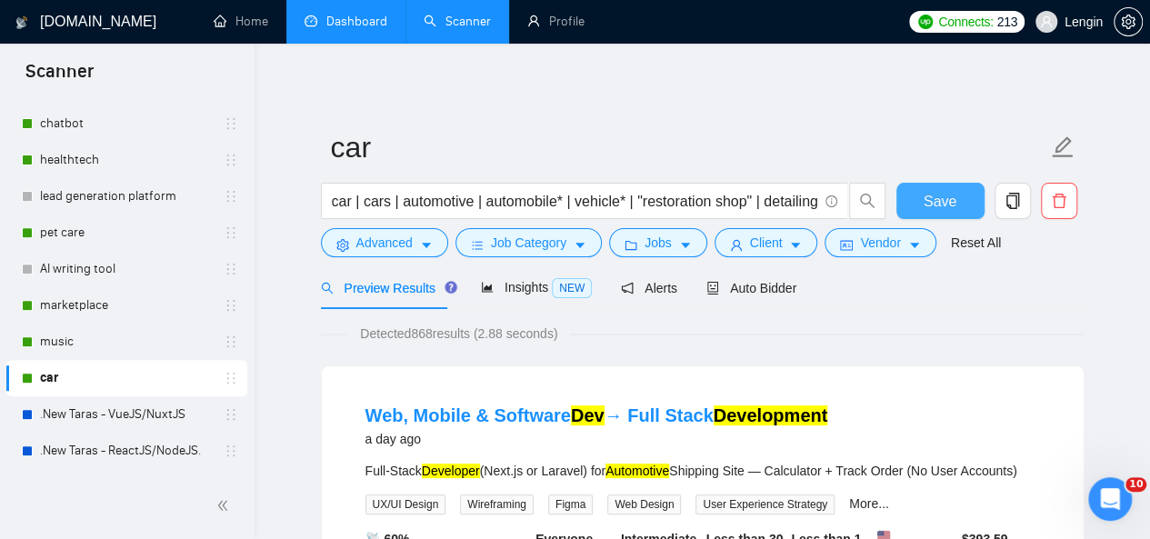
click at [942, 186] on button "Save" at bounding box center [940, 201] width 88 height 36
click at [364, 20] on link "Dashboard" at bounding box center [346, 21] width 83 height 15
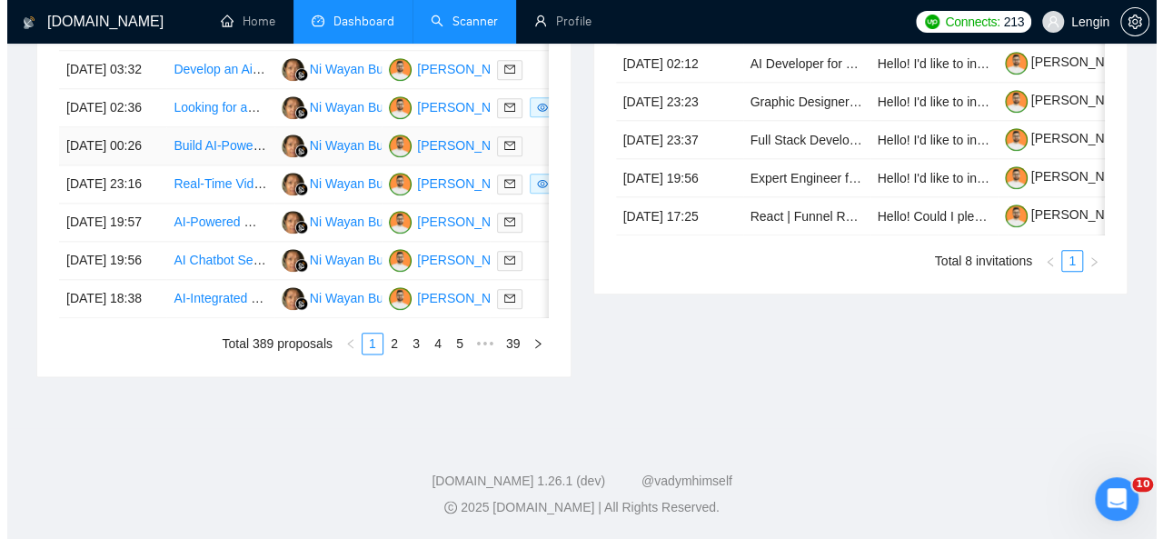
scroll to position [998, 0]
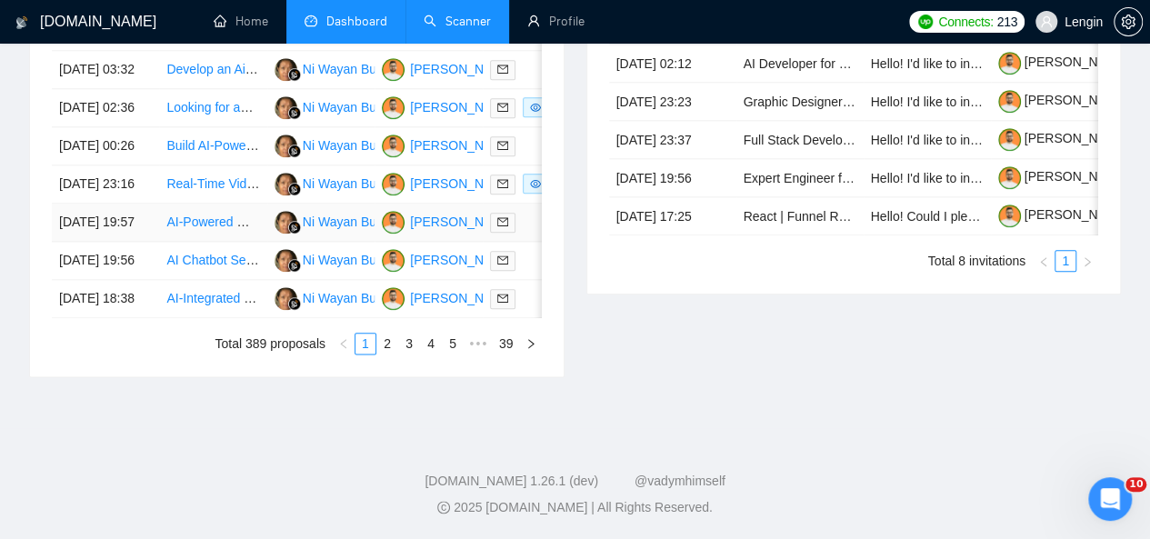
click at [218, 242] on td "AI-Powered Music Theory Web Application Developer" at bounding box center [212, 223] width 107 height 38
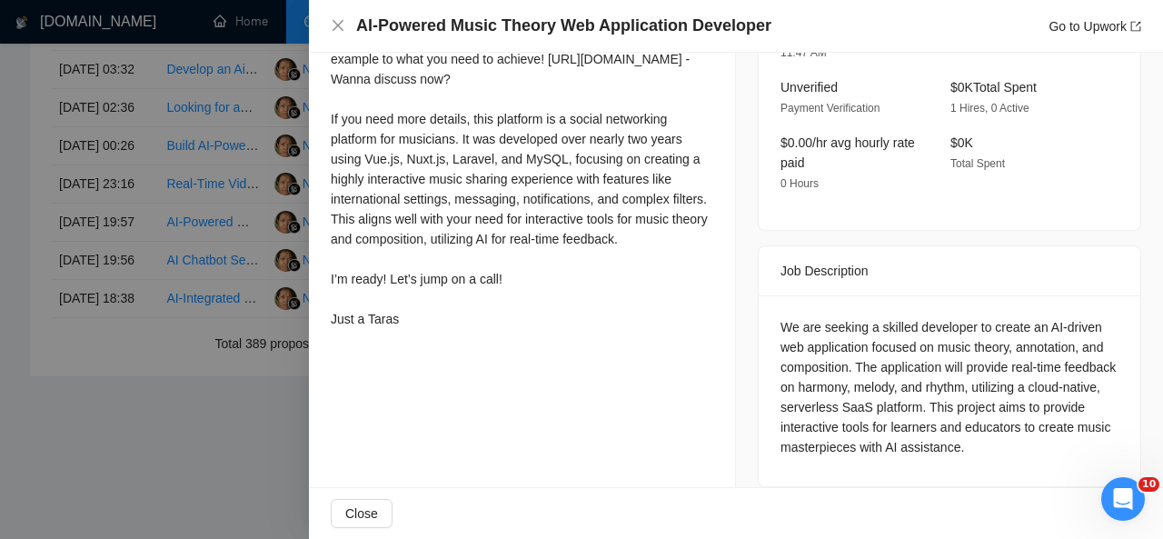
scroll to position [0, 0]
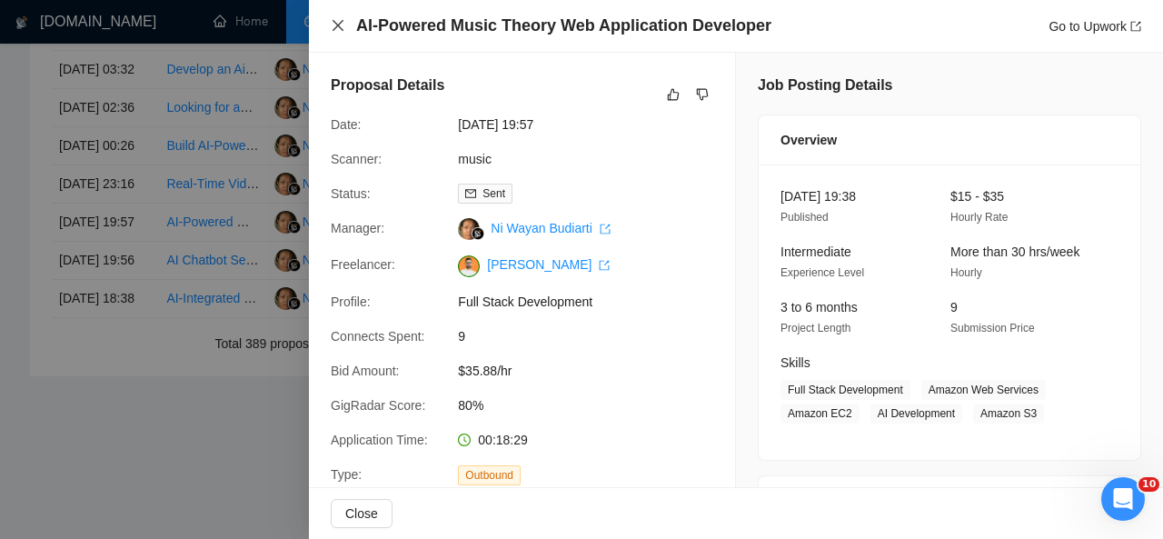
click at [337, 23] on icon "close" at bounding box center [338, 25] width 15 height 15
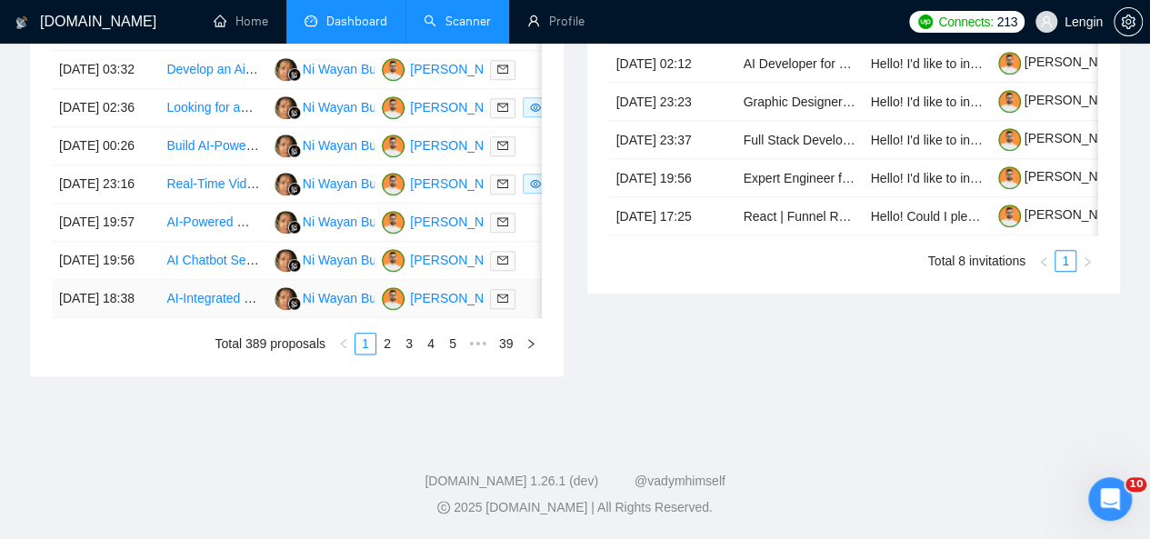
click at [230, 318] on td "AI-Integrated Backend Engineer for Local News Content Platform" at bounding box center [212, 299] width 107 height 38
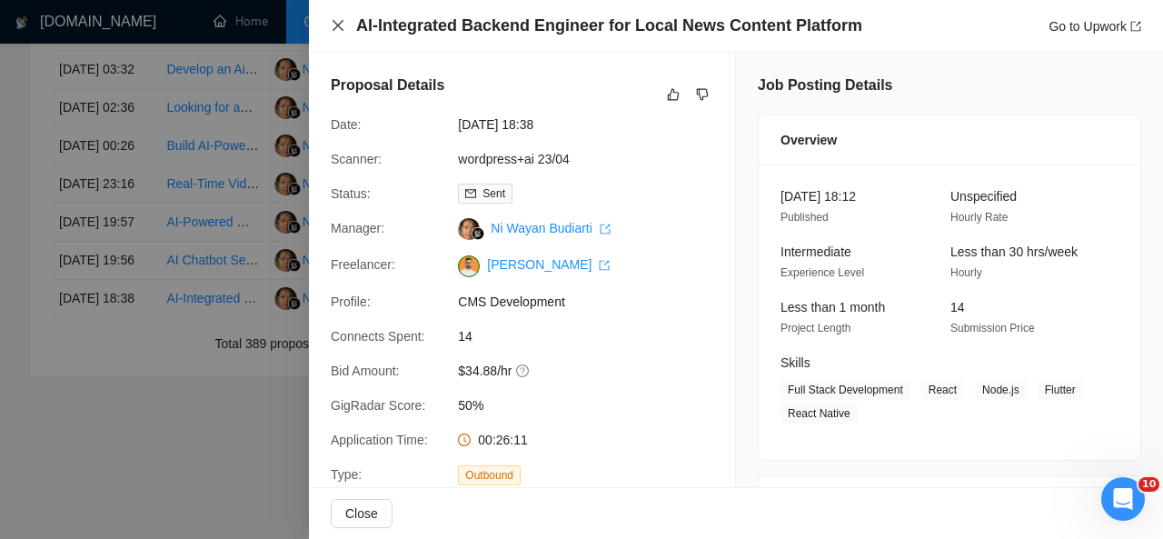
click at [335, 22] on icon "close" at bounding box center [338, 25] width 15 height 15
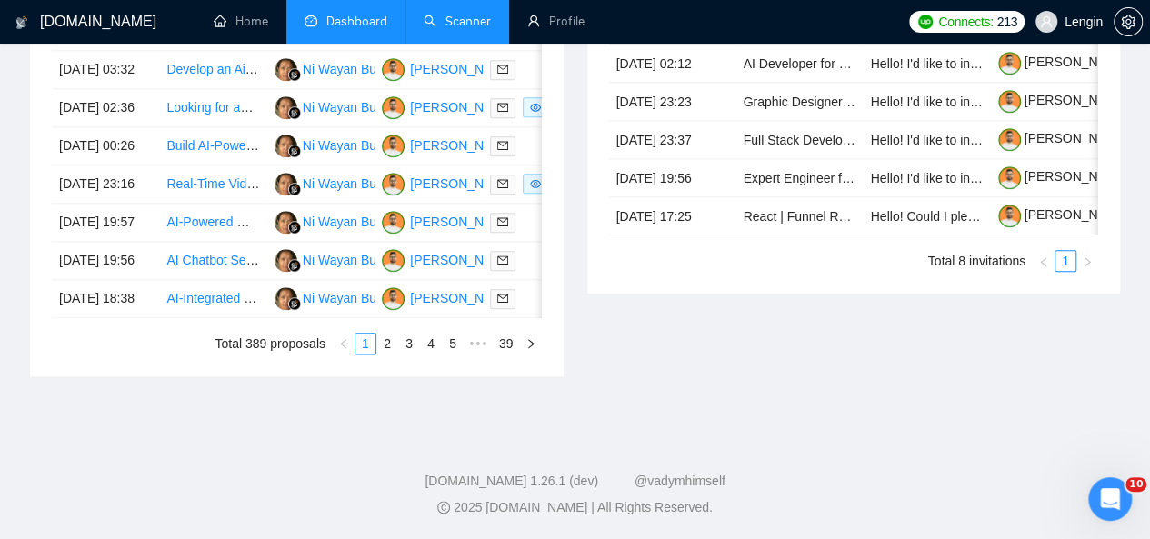
click at [447, 19] on link "Scanner" at bounding box center [457, 21] width 67 height 15
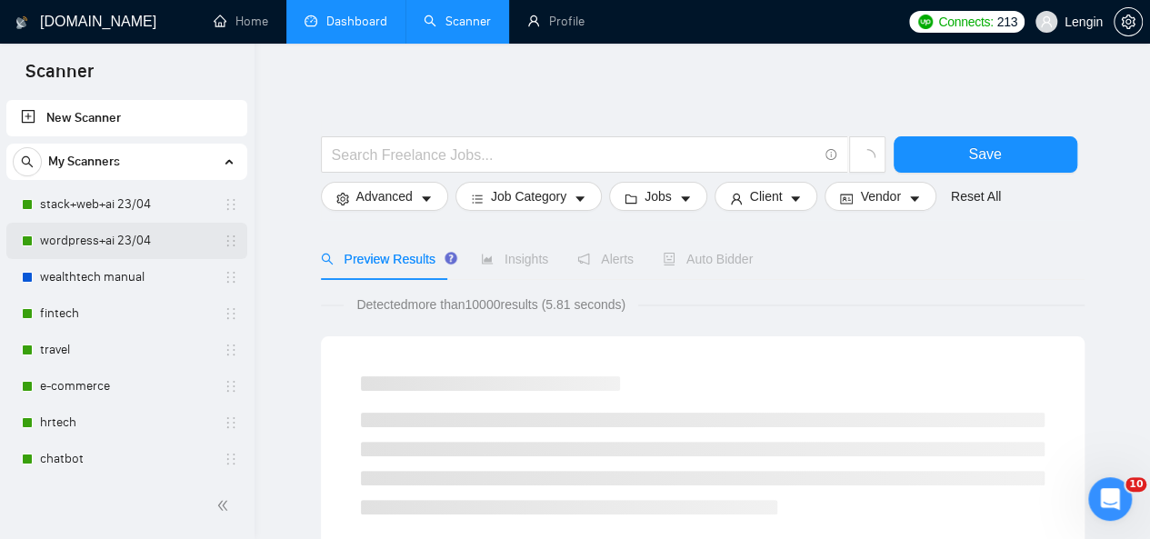
click at [80, 246] on link "wordpress+ai 23/04" at bounding box center [126, 241] width 173 height 36
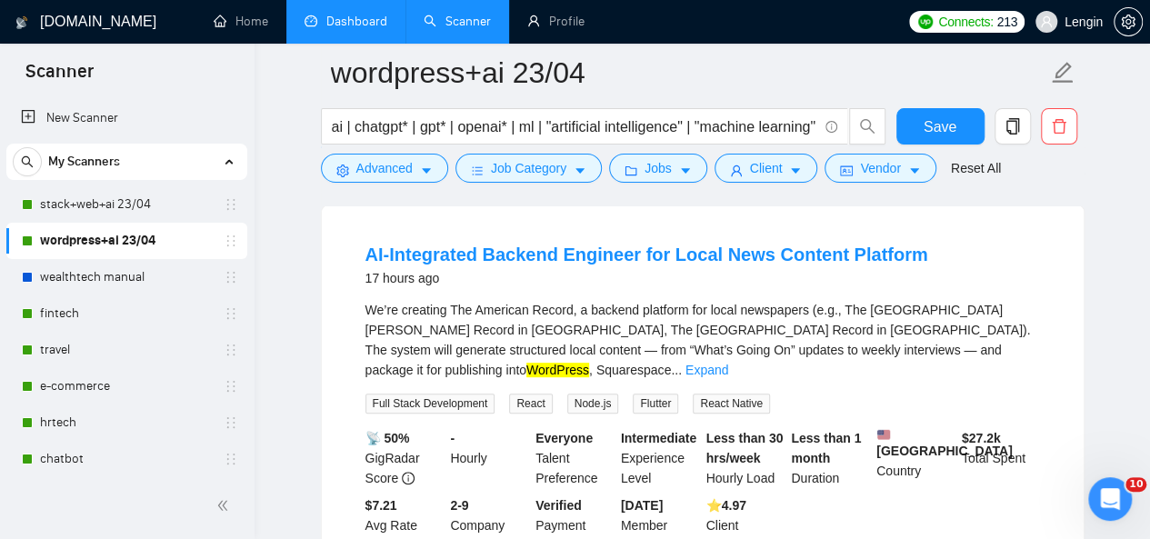
scroll to position [176, 0]
click at [728, 362] on link "Expand" at bounding box center [706, 369] width 43 height 15
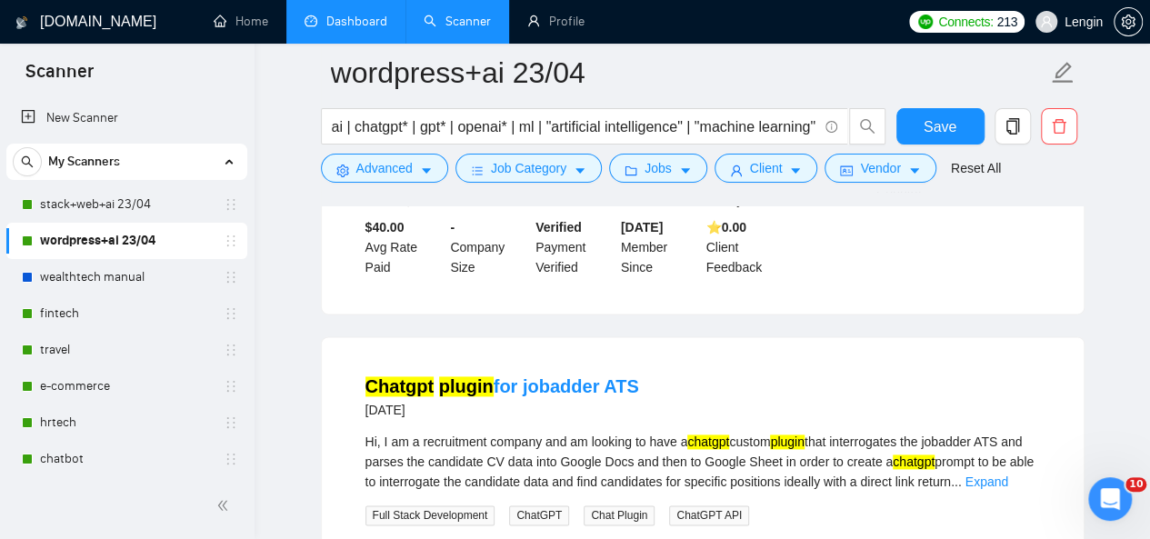
scroll to position [1044, 0]
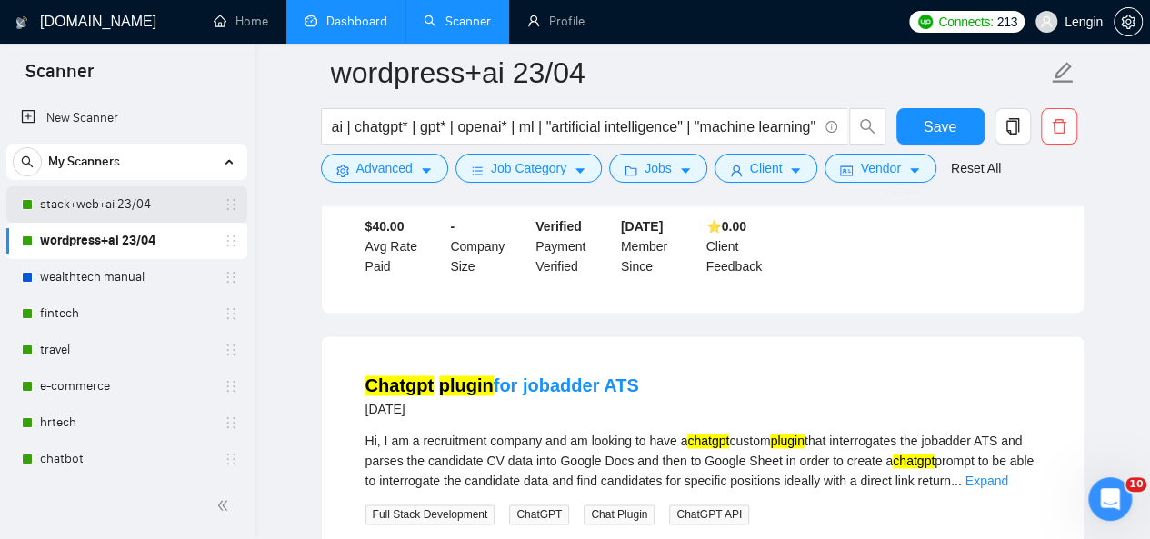
click at [115, 201] on link "stack+web+ai 23/04" at bounding box center [126, 204] width 173 height 36
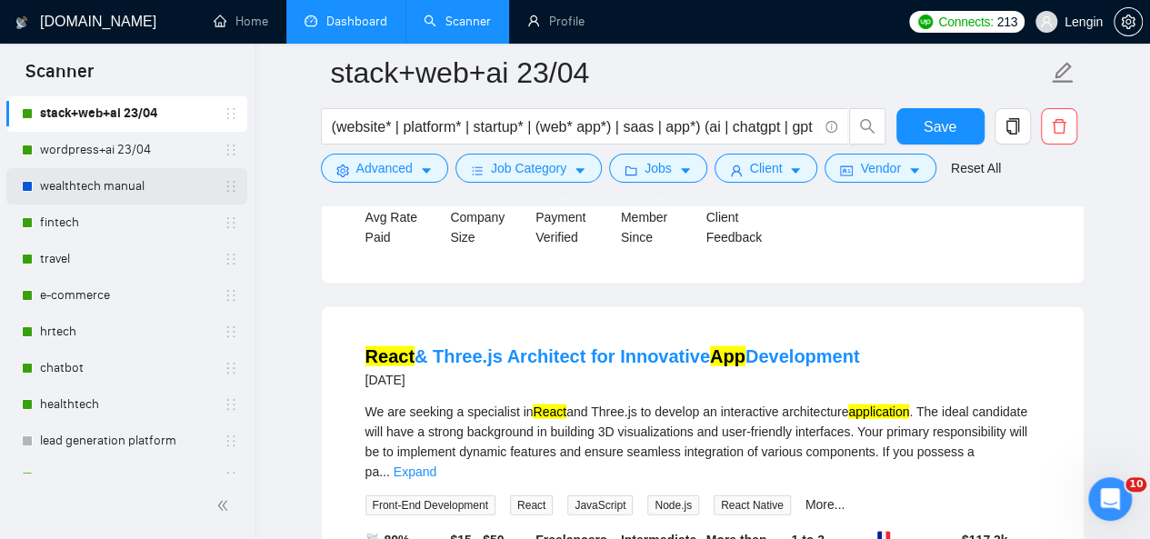
scroll to position [98, 0]
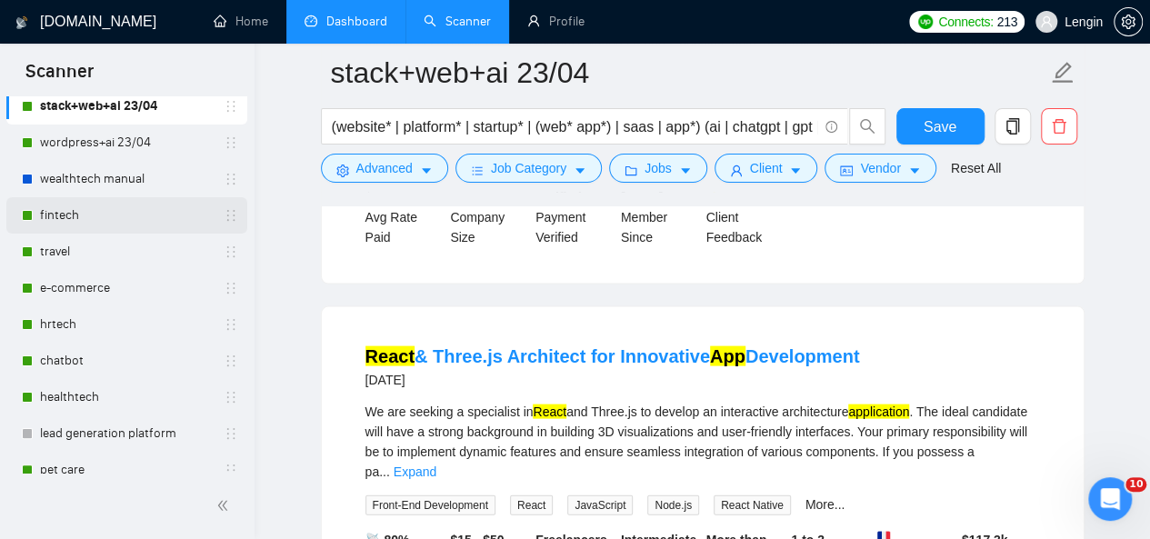
click at [78, 209] on link "fintech" at bounding box center [126, 215] width 173 height 36
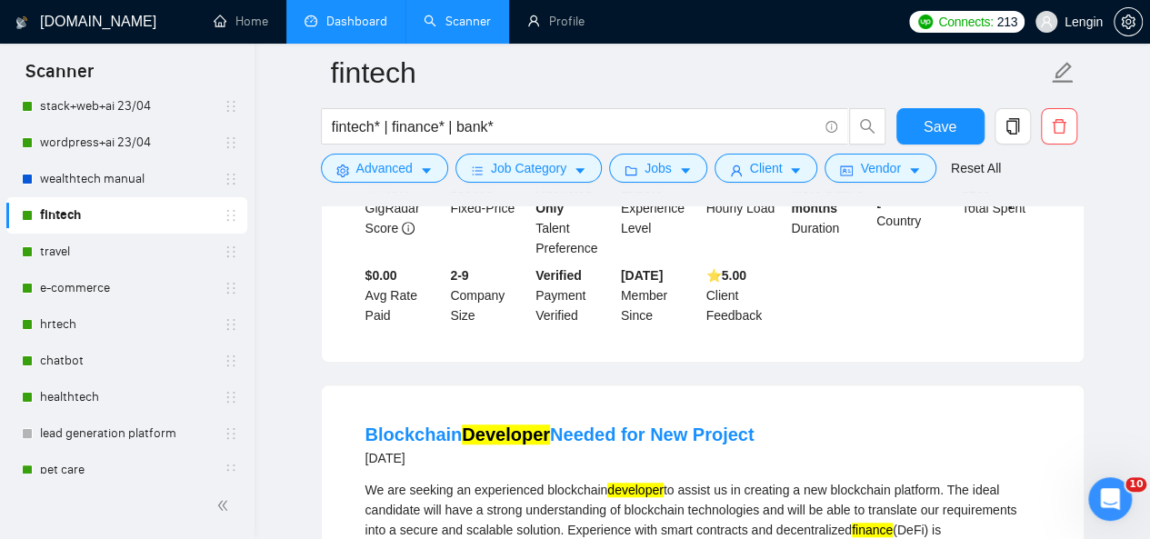
scroll to position [406, 0]
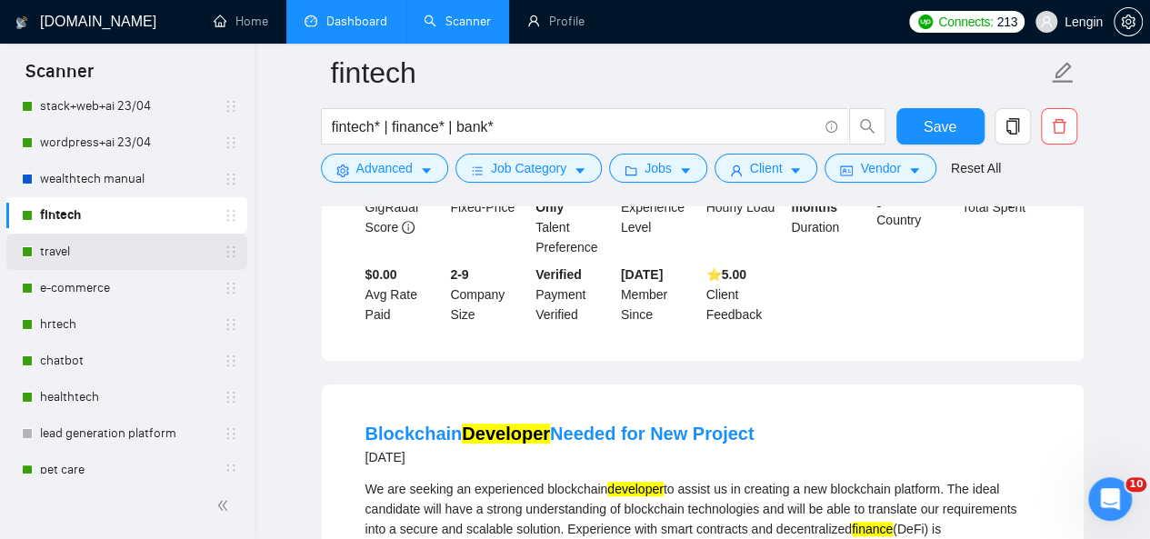
click at [122, 248] on link "travel" at bounding box center [126, 252] width 173 height 36
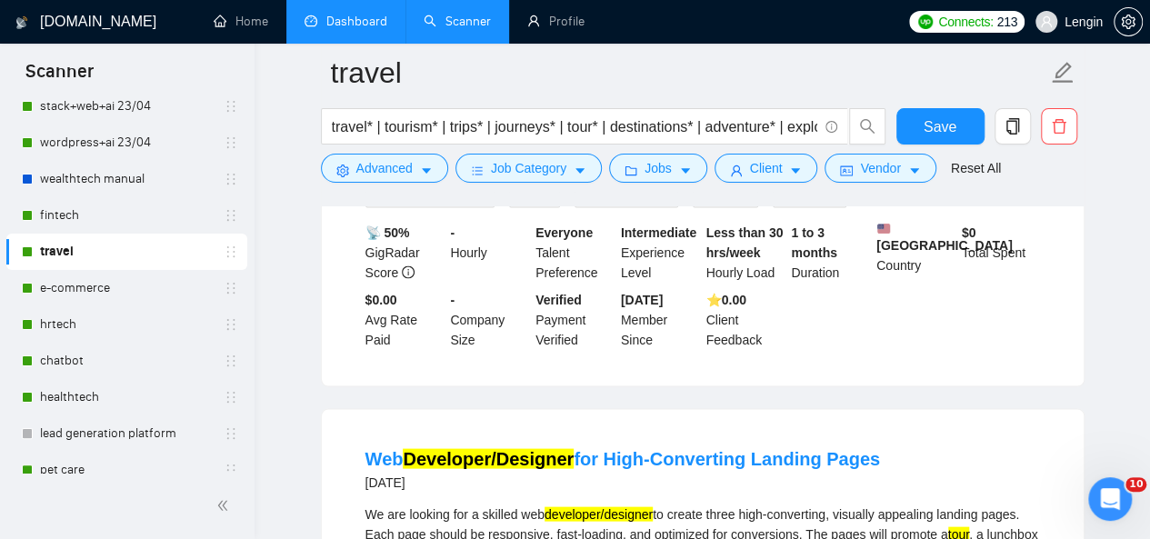
scroll to position [1649, 0]
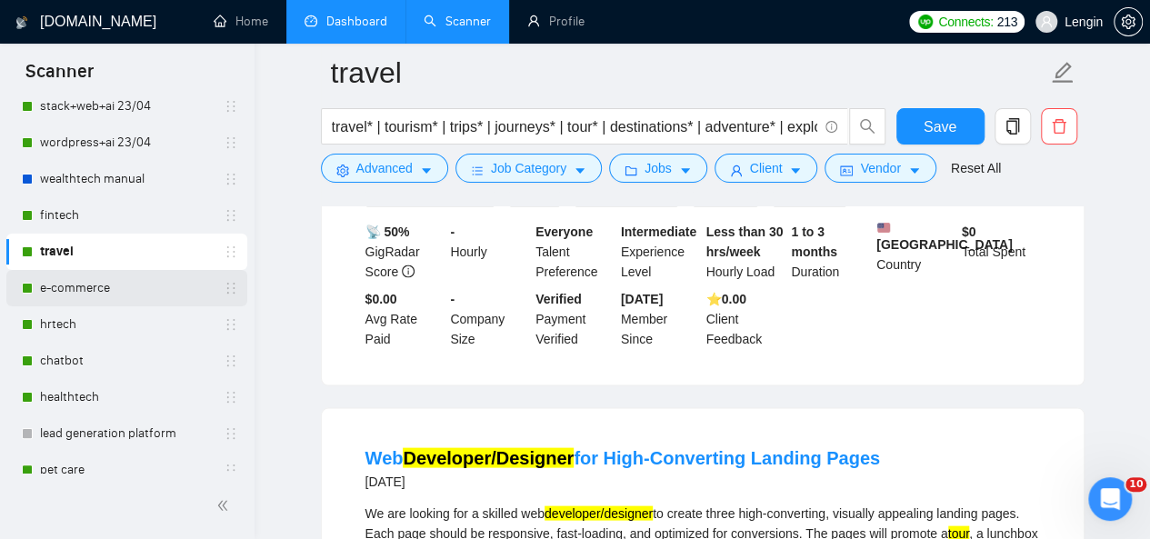
click at [127, 297] on link "e-commerce" at bounding box center [126, 288] width 173 height 36
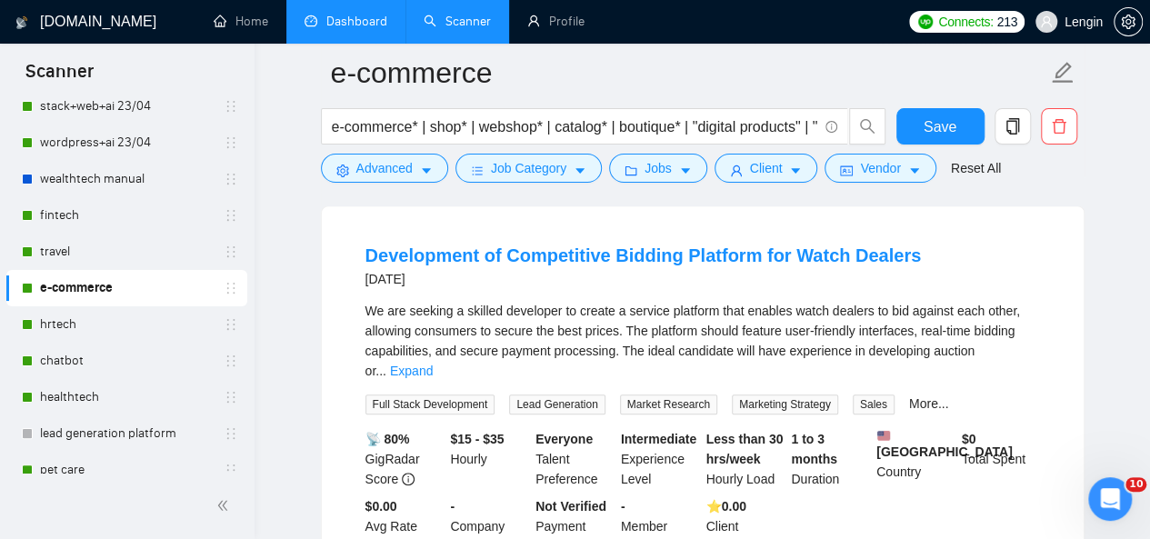
scroll to position [529, 0]
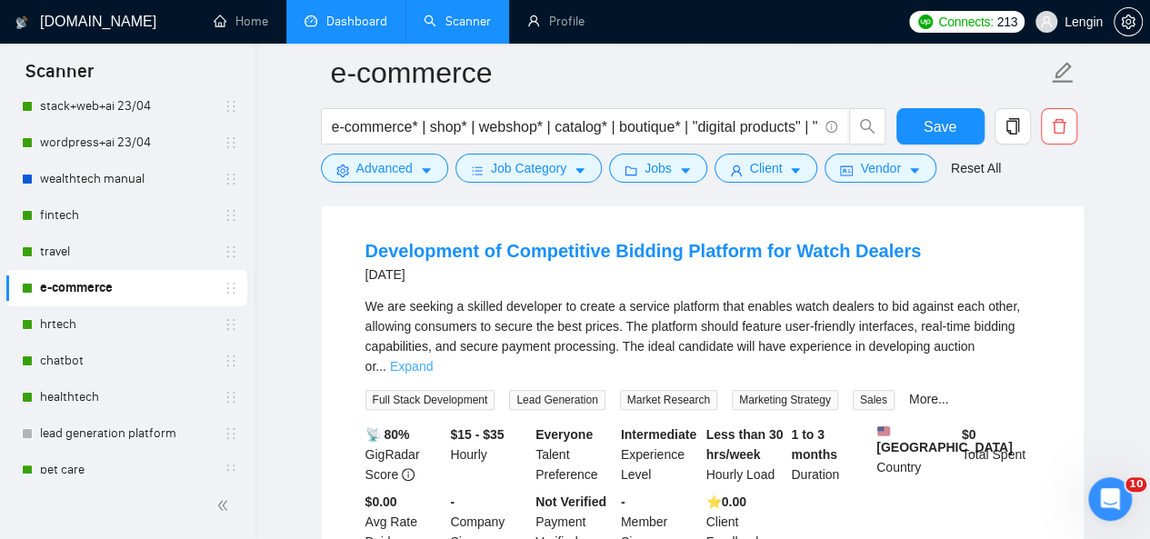
click at [433, 359] on link "Expand" at bounding box center [411, 366] width 43 height 15
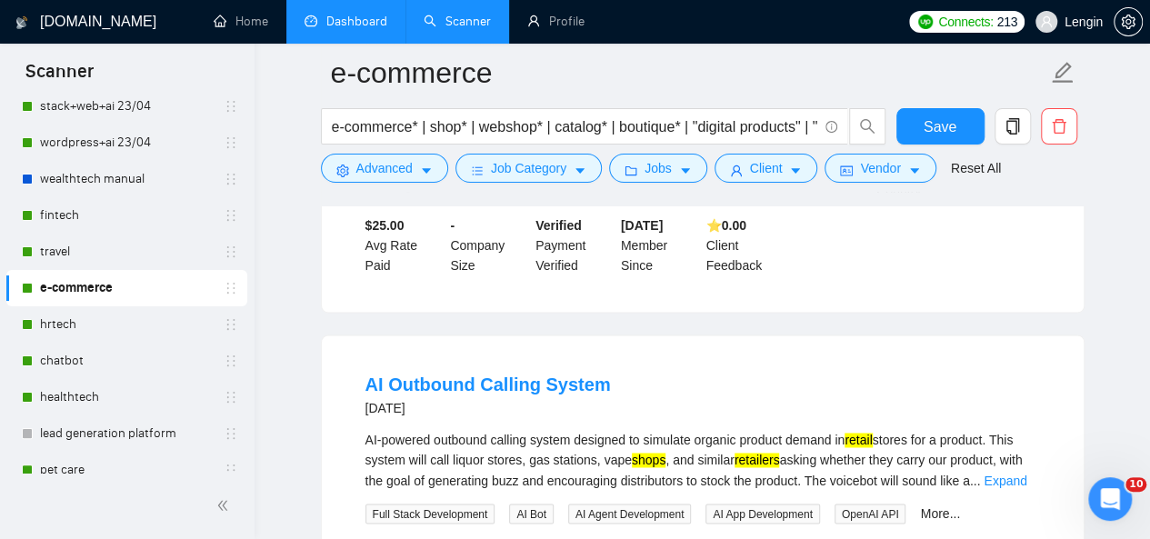
scroll to position [1243, 0]
click at [156, 334] on link "hrtech" at bounding box center [126, 324] width 173 height 36
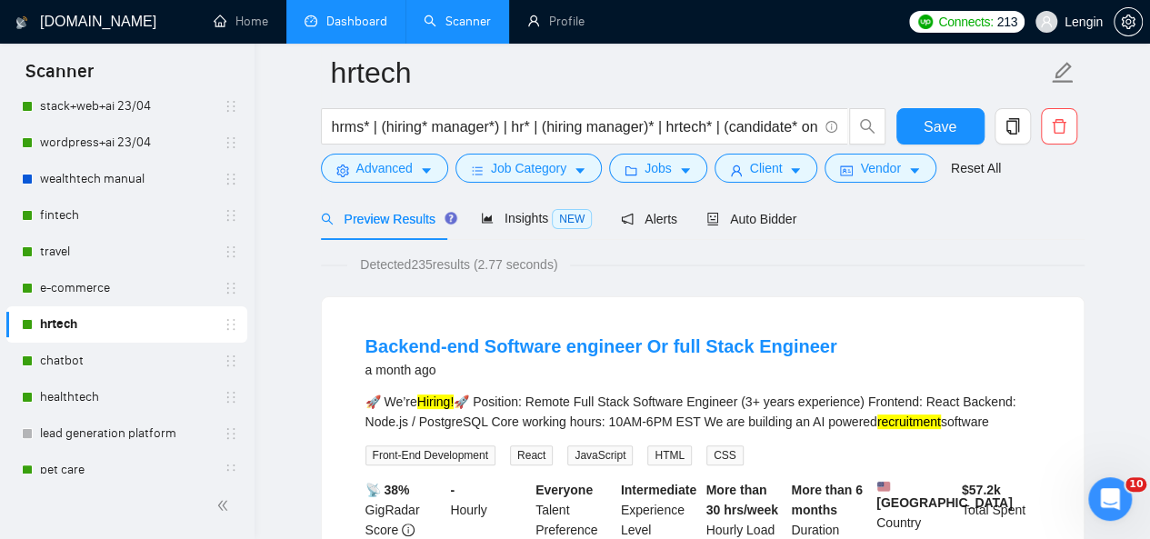
scroll to position [115, 0]
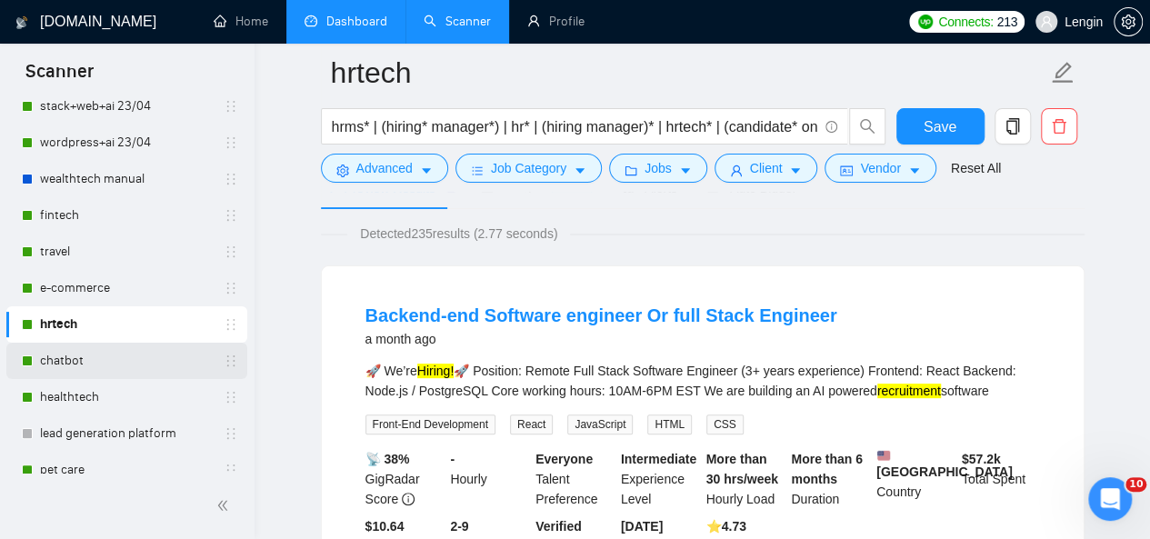
click at [80, 355] on link "chatbot" at bounding box center [126, 361] width 173 height 36
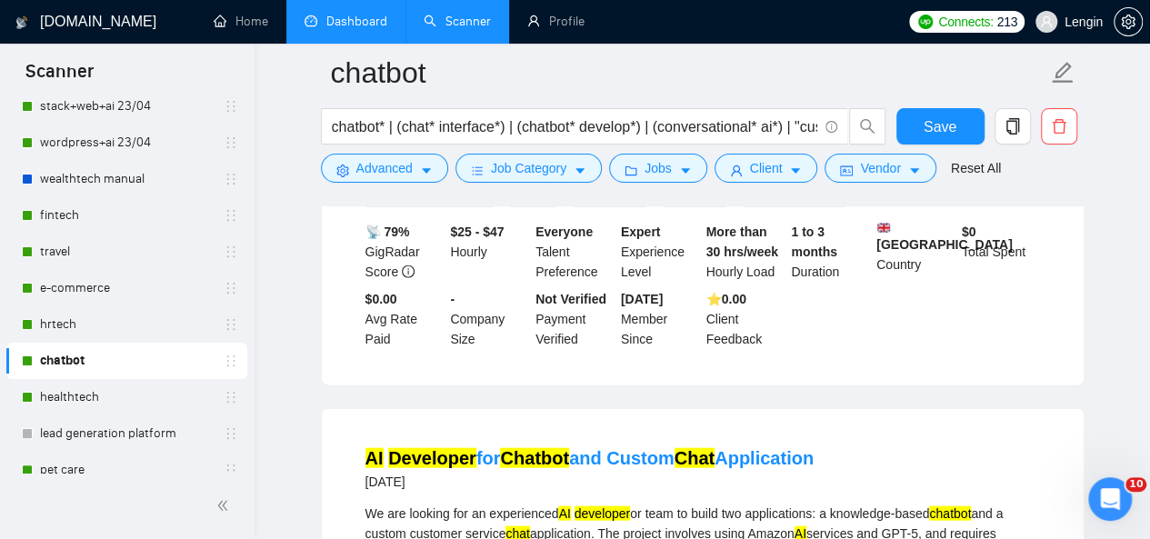
scroll to position [1902, 0]
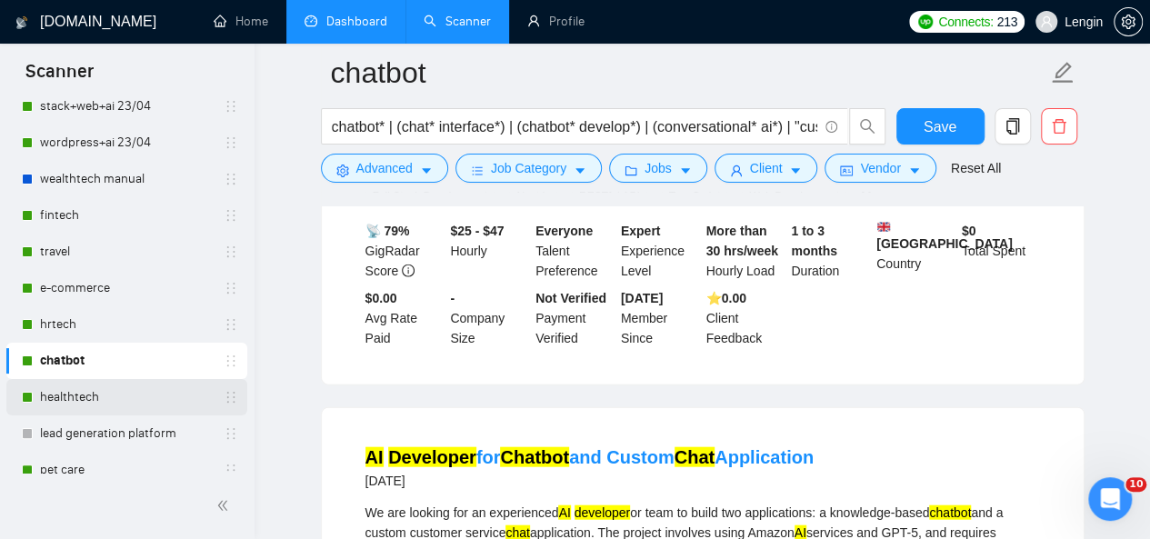
click at [91, 390] on link "healthtech" at bounding box center [126, 397] width 173 height 36
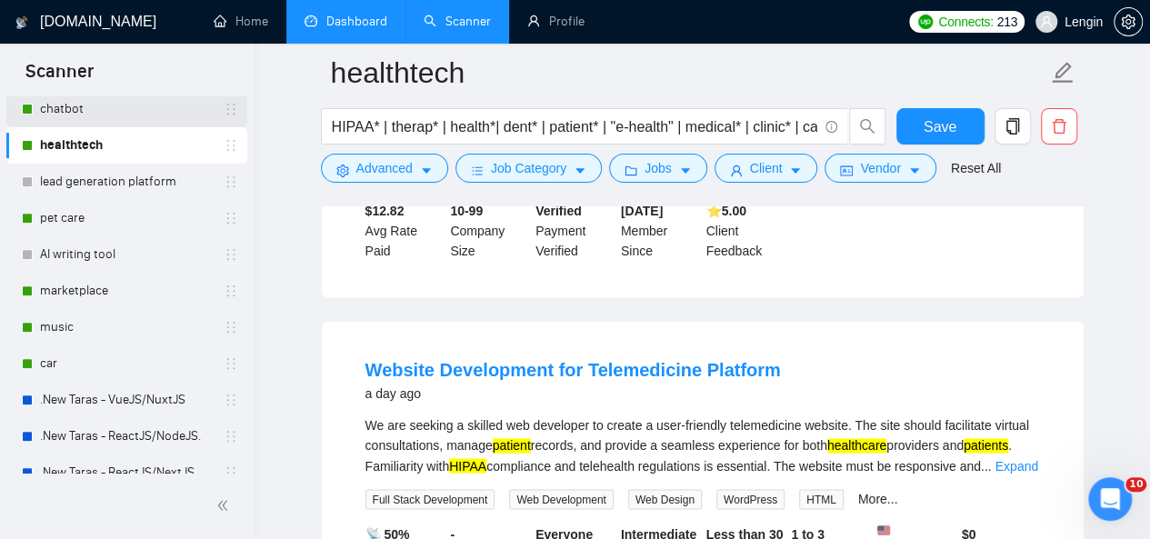
scroll to position [351, 0]
click at [56, 211] on link "pet care" at bounding box center [126, 217] width 173 height 36
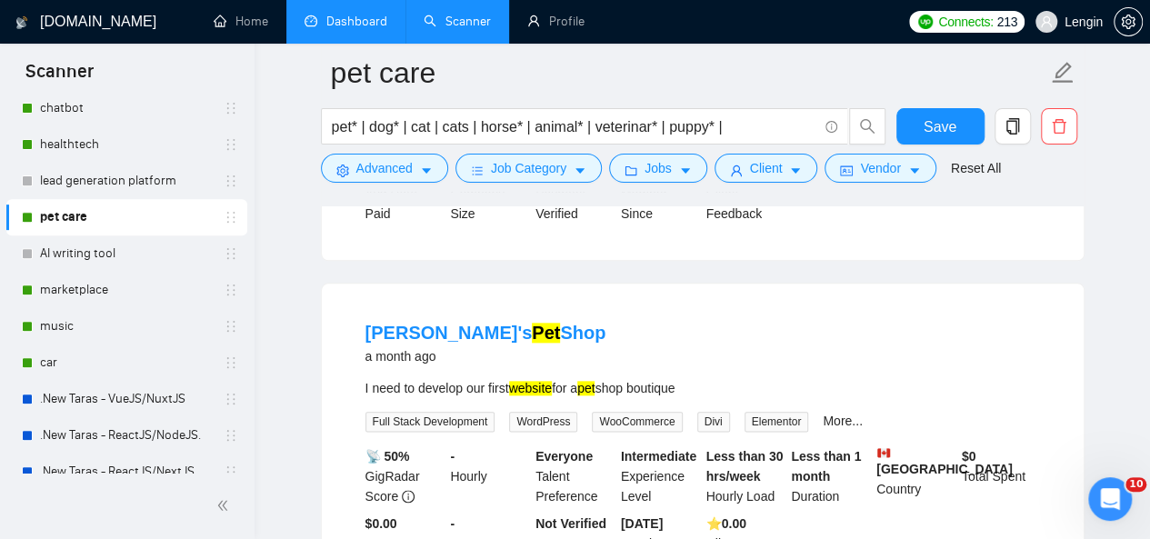
scroll to position [878, 0]
click at [98, 275] on link "marketplace" at bounding box center [126, 290] width 173 height 36
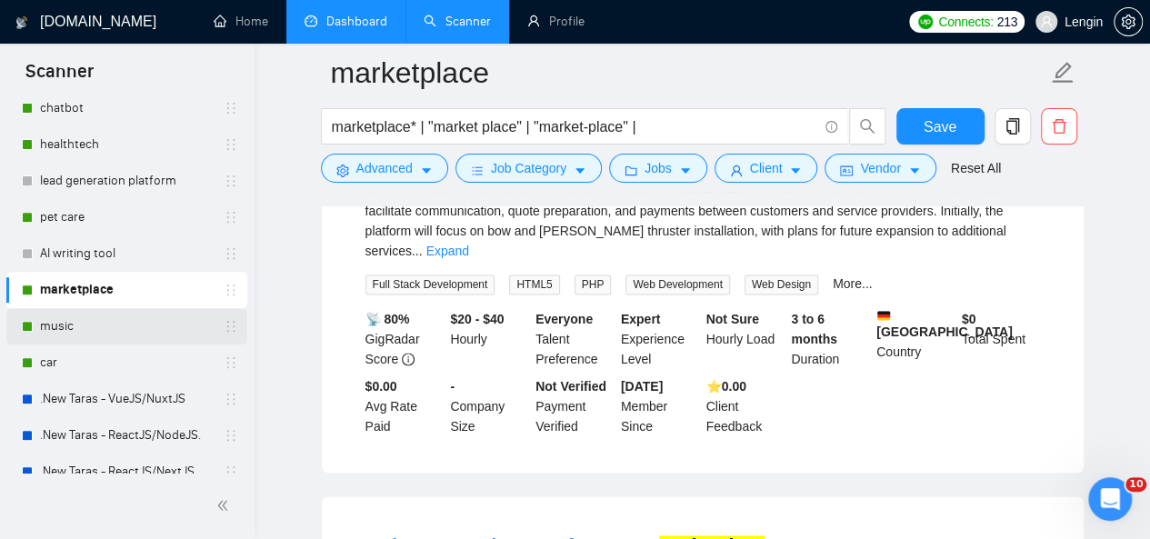
scroll to position [1117, 0]
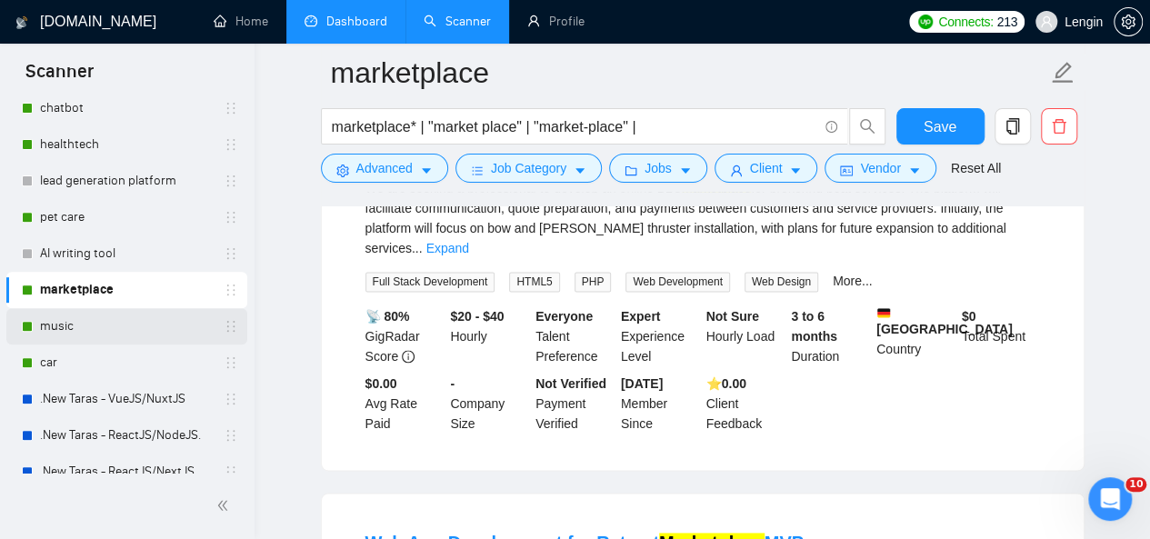
click at [131, 319] on link "music" at bounding box center [126, 326] width 173 height 36
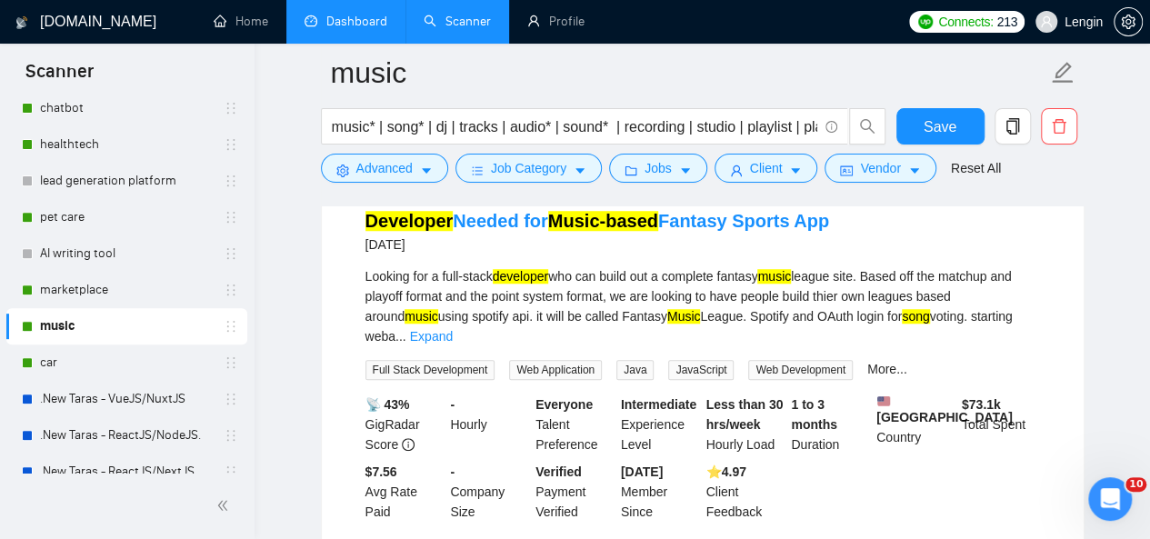
scroll to position [600, 0]
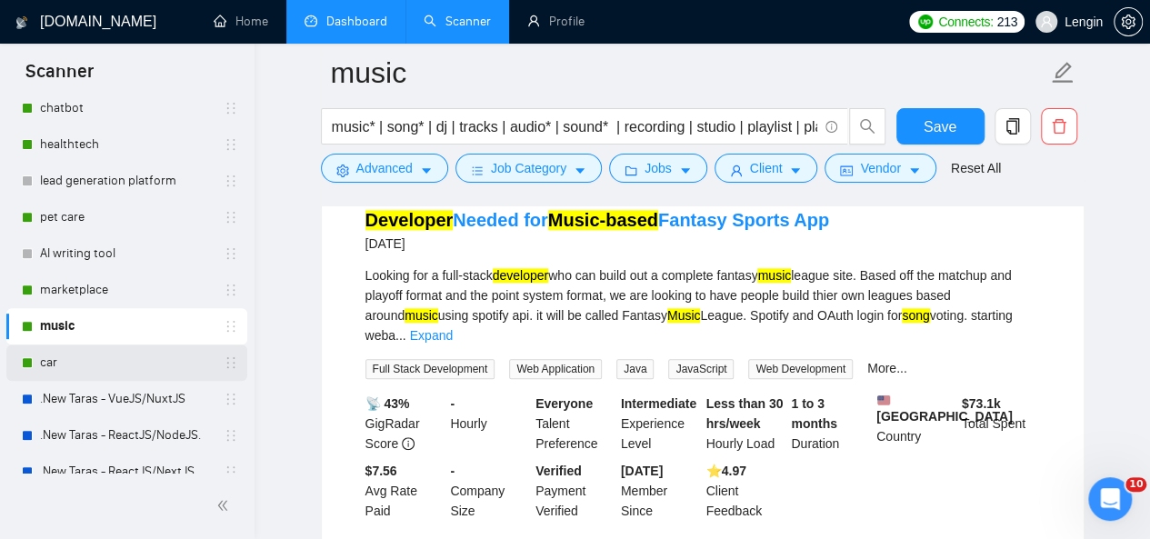
click at [51, 368] on link "car" at bounding box center [126, 362] width 173 height 36
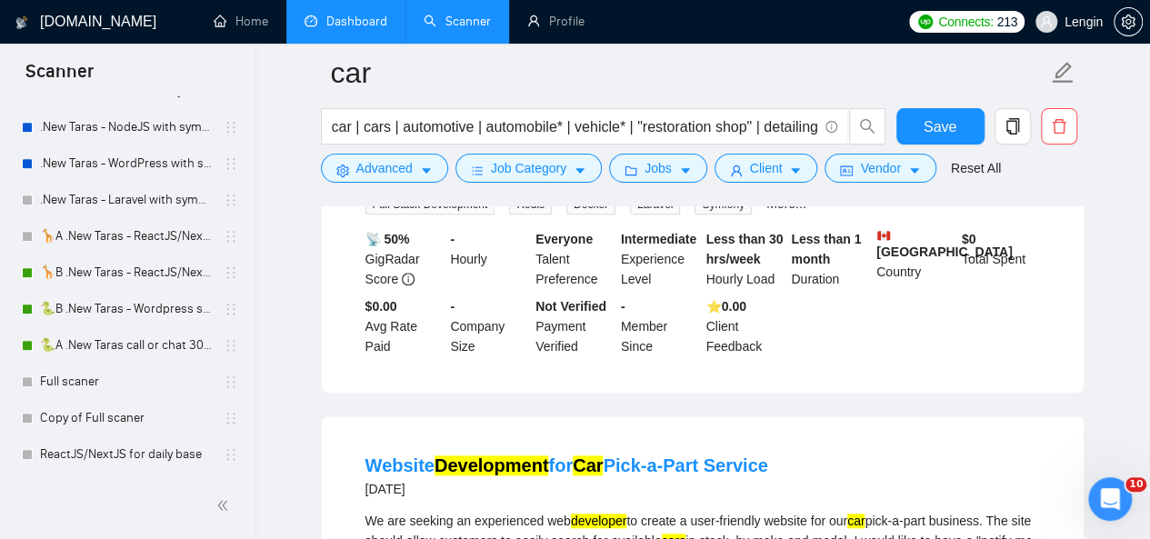
scroll to position [842, 0]
click at [90, 275] on link "🦒B .New Taras - ReactJS/NextJS rel exp 23/04" at bounding box center [126, 272] width 173 height 36
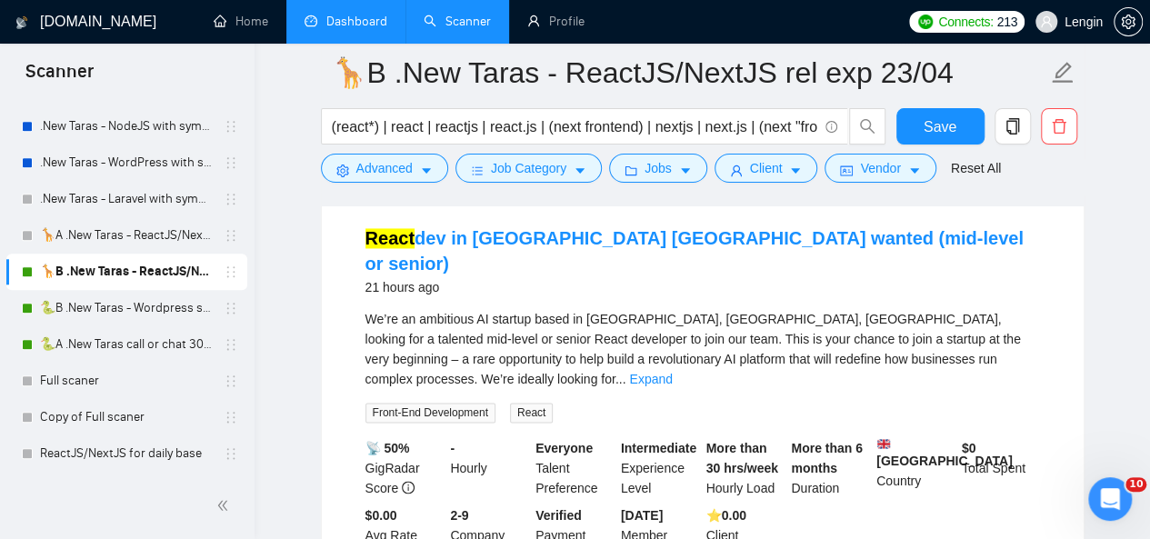
scroll to position [1310, 0]
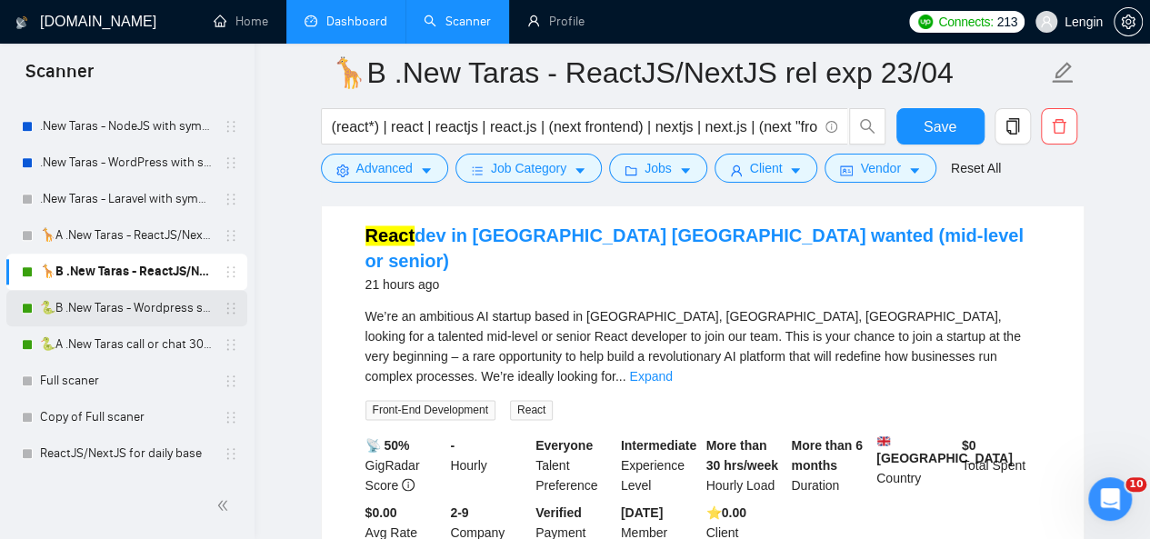
click at [78, 293] on link "🐍B .New Taras - Wordpress short 23/04" at bounding box center [126, 308] width 173 height 36
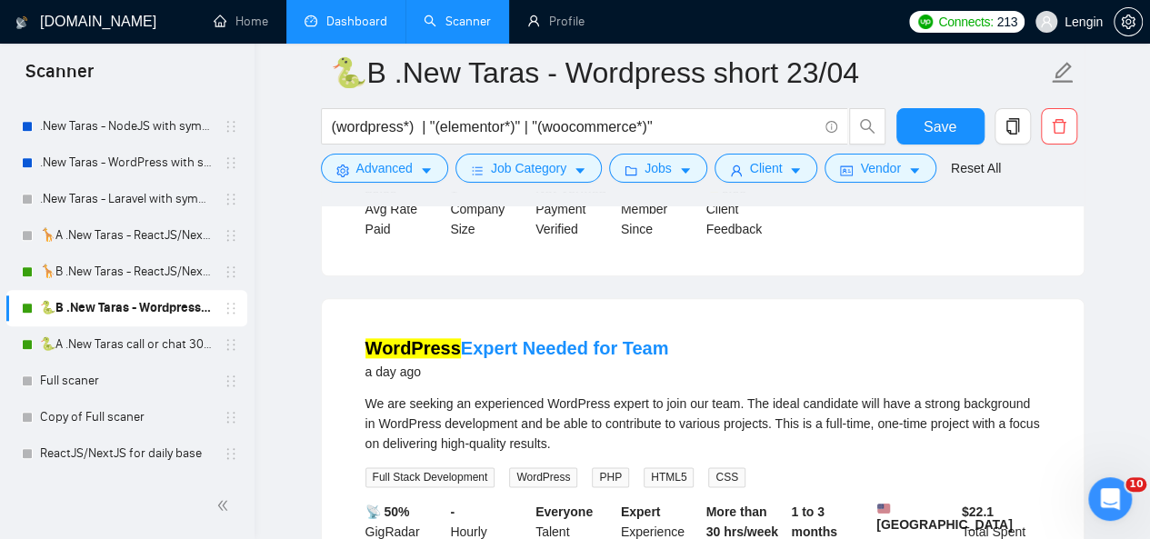
scroll to position [907, 0]
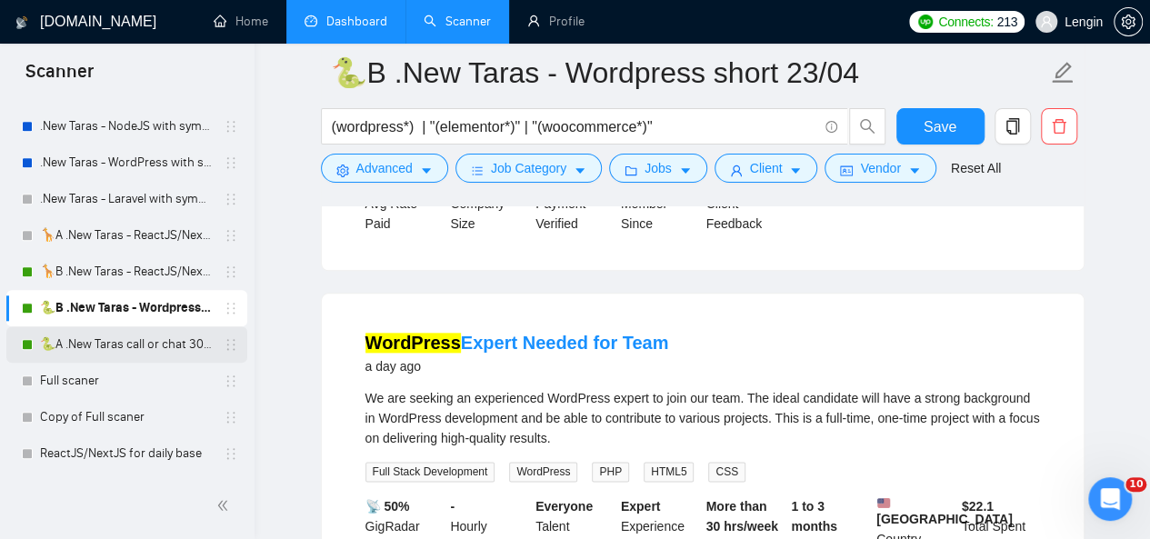
click at [137, 344] on link "🐍A .New Taras call or chat 30%view 0 reply 23/04" at bounding box center [126, 344] width 173 height 36
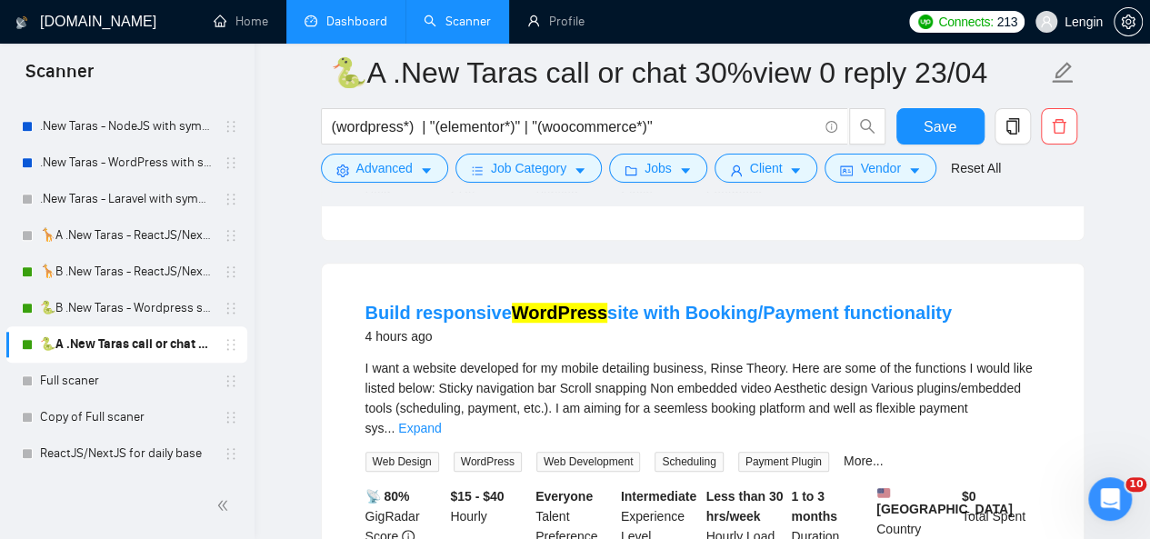
scroll to position [529, 0]
